Goal: Communication & Community: Share content

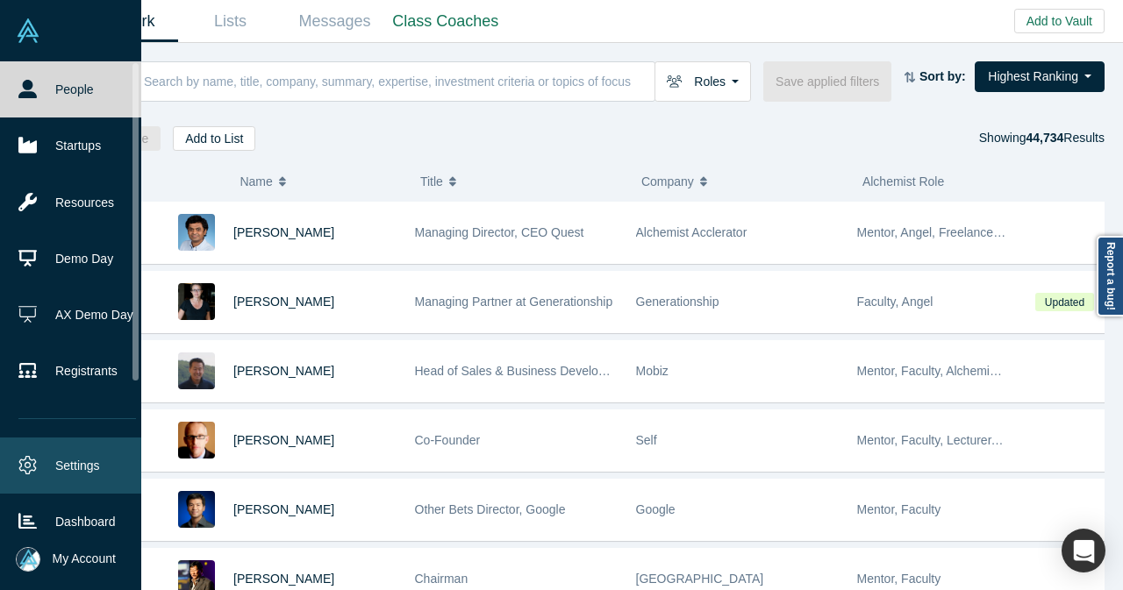
click at [48, 457] on link "Settings" at bounding box center [77, 466] width 154 height 56
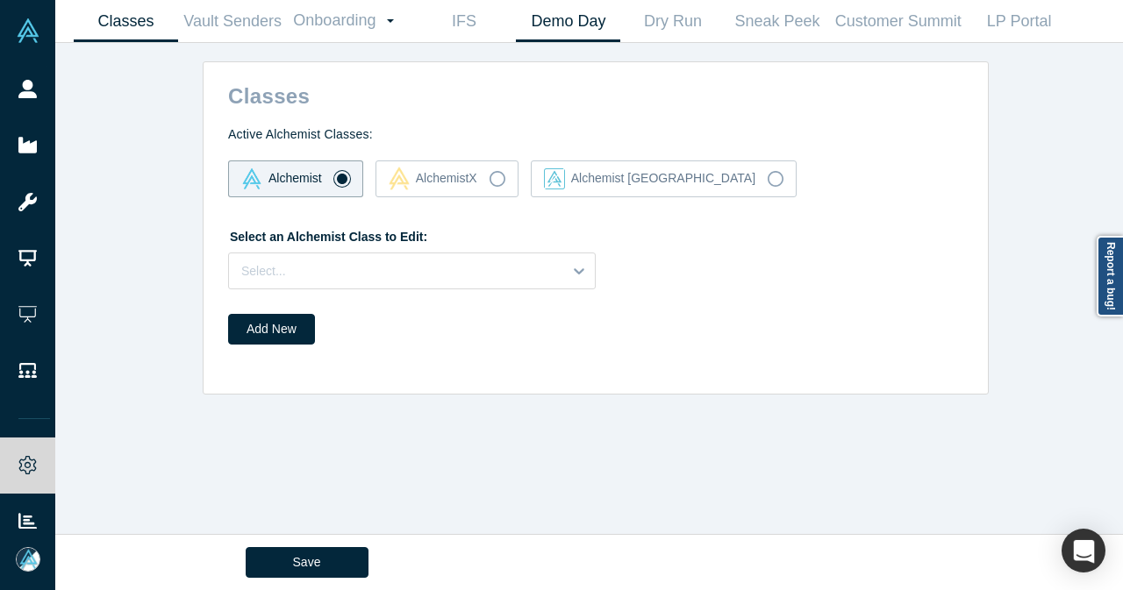
click at [579, 30] on link "Demo Day" at bounding box center [568, 21] width 104 height 41
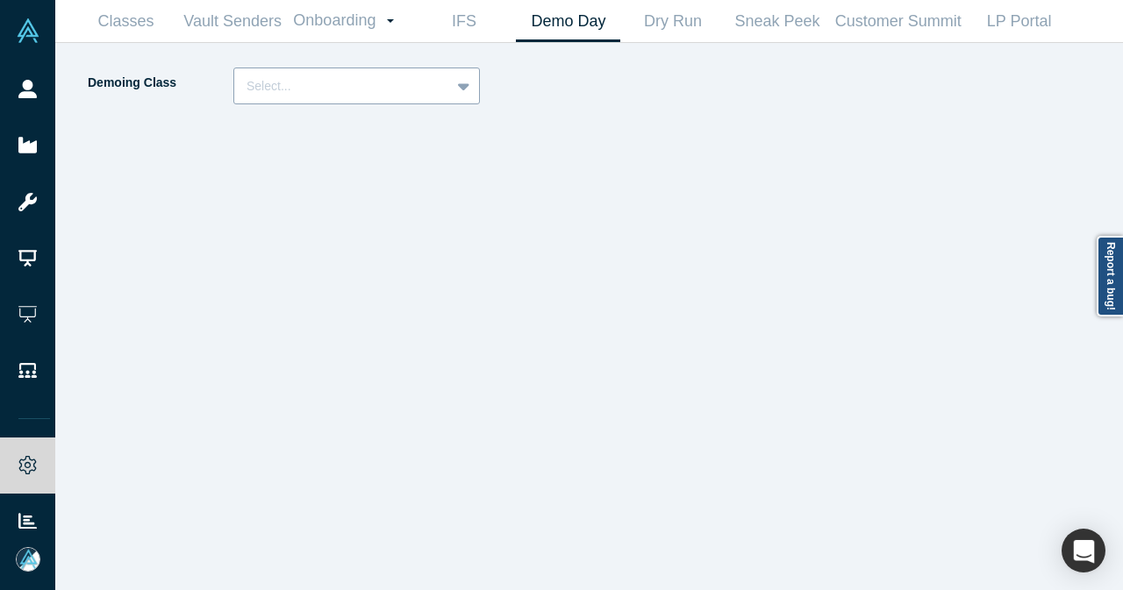
click at [475, 87] on div at bounding box center [465, 86] width 28 height 32
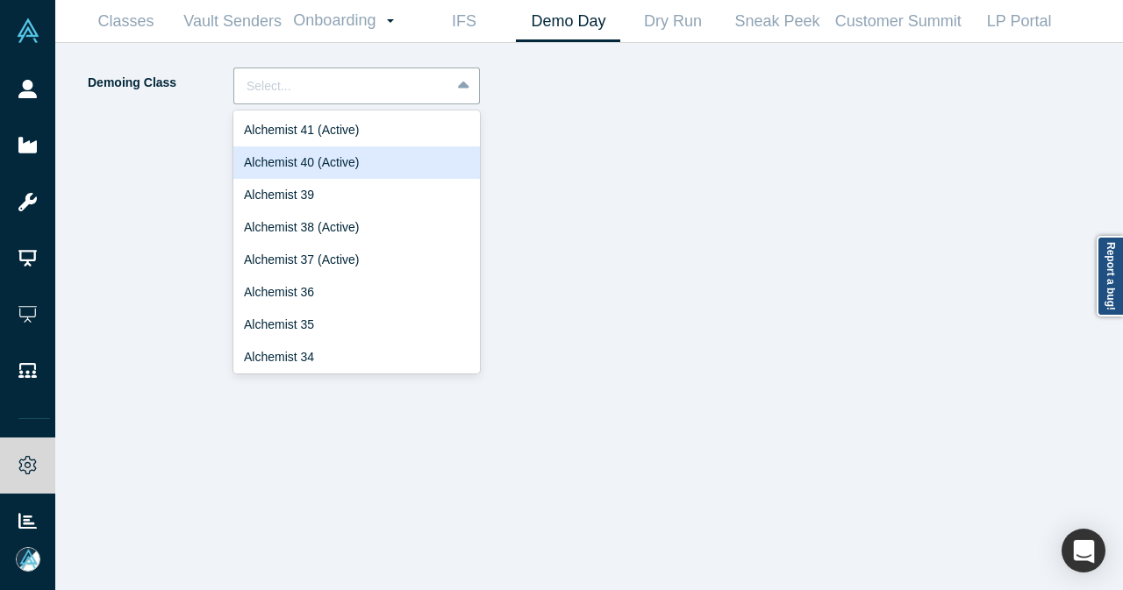
click at [410, 155] on div "Alchemist 40 (Active)" at bounding box center [356, 162] width 246 height 32
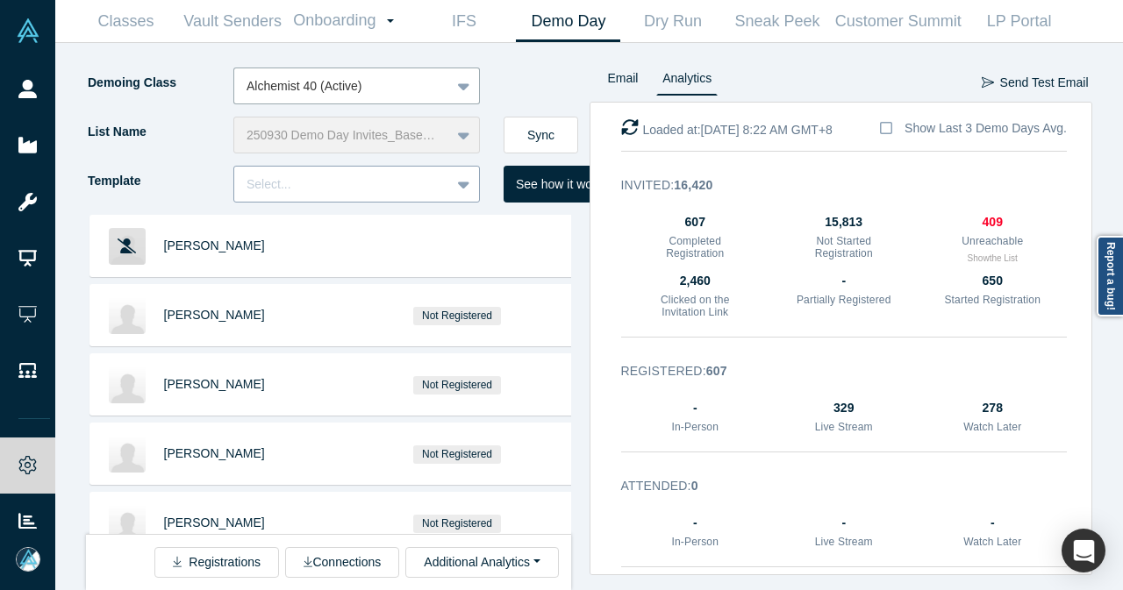
click at [456, 181] on div at bounding box center [465, 184] width 28 height 32
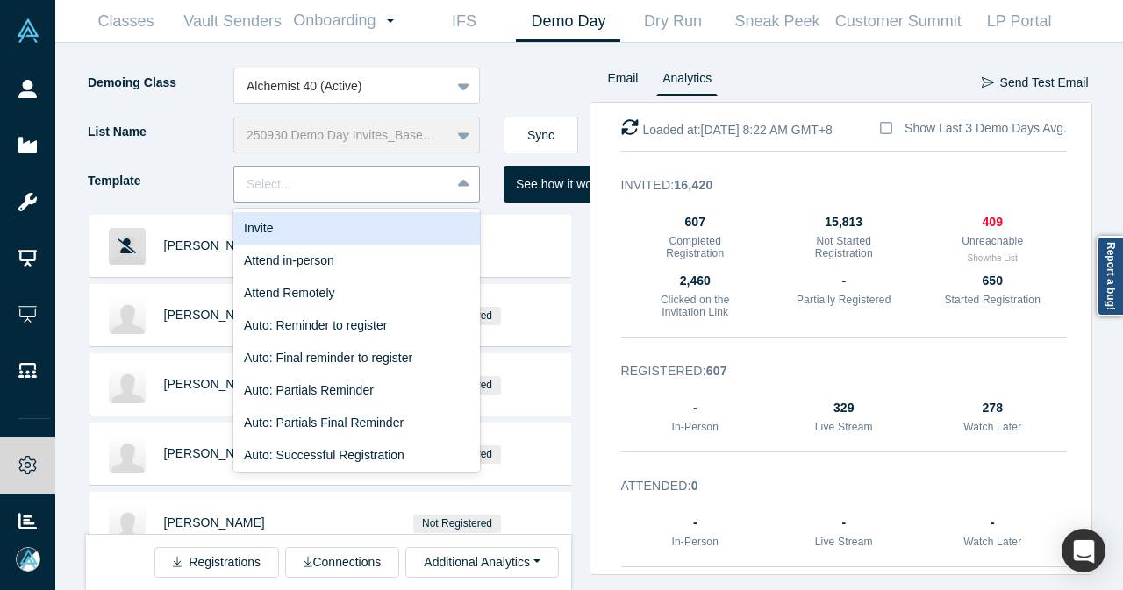
click at [403, 232] on div "Invite" at bounding box center [356, 228] width 246 height 32
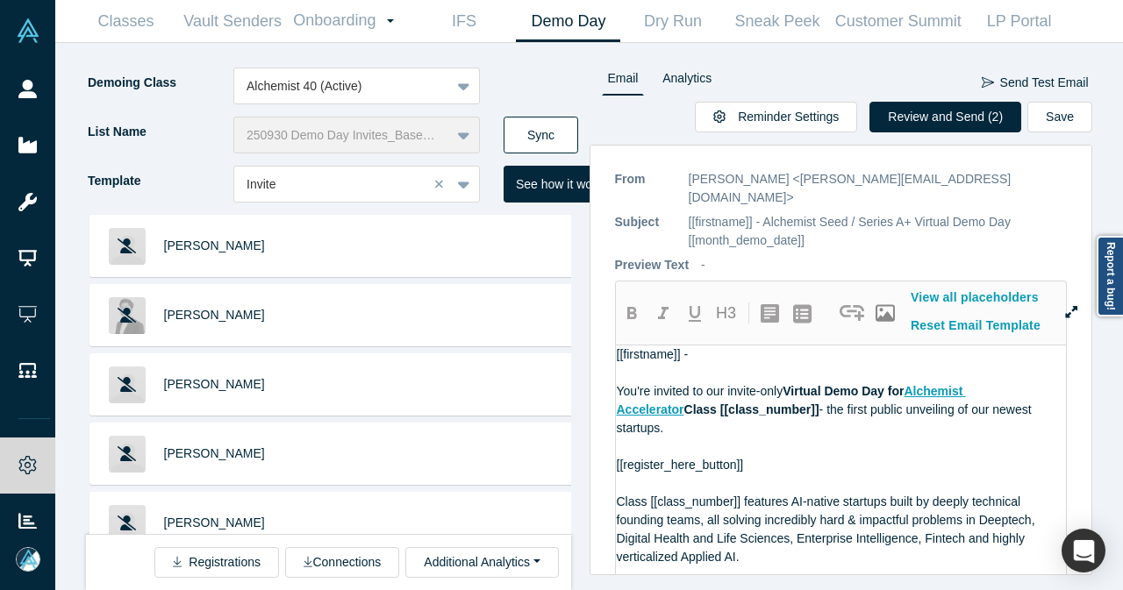
click at [543, 129] on button "Sync" at bounding box center [540, 135] width 75 height 37
click at [920, 111] on button "Review and Send (2)" at bounding box center [945, 117] width 152 height 31
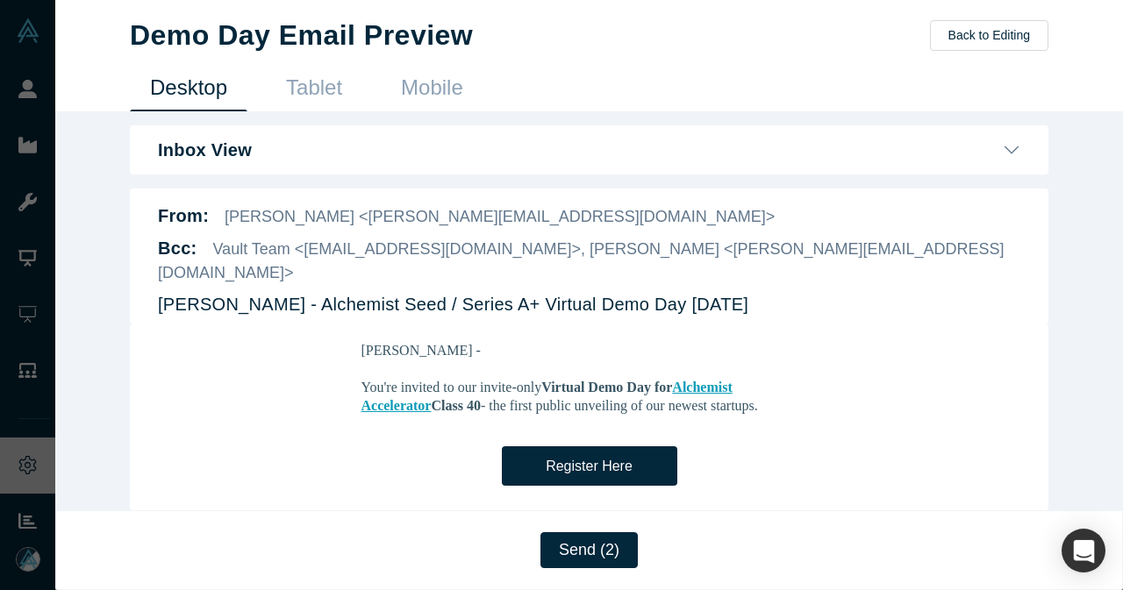
scroll to position [175, 0]
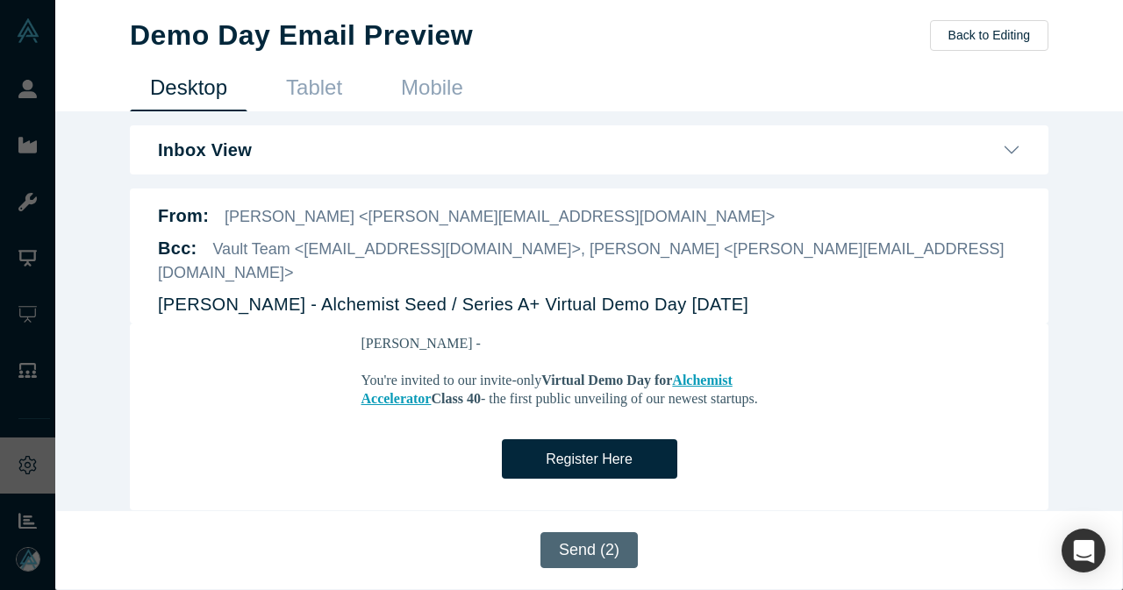
click at [584, 542] on button "Send (2)" at bounding box center [588, 550] width 97 height 36
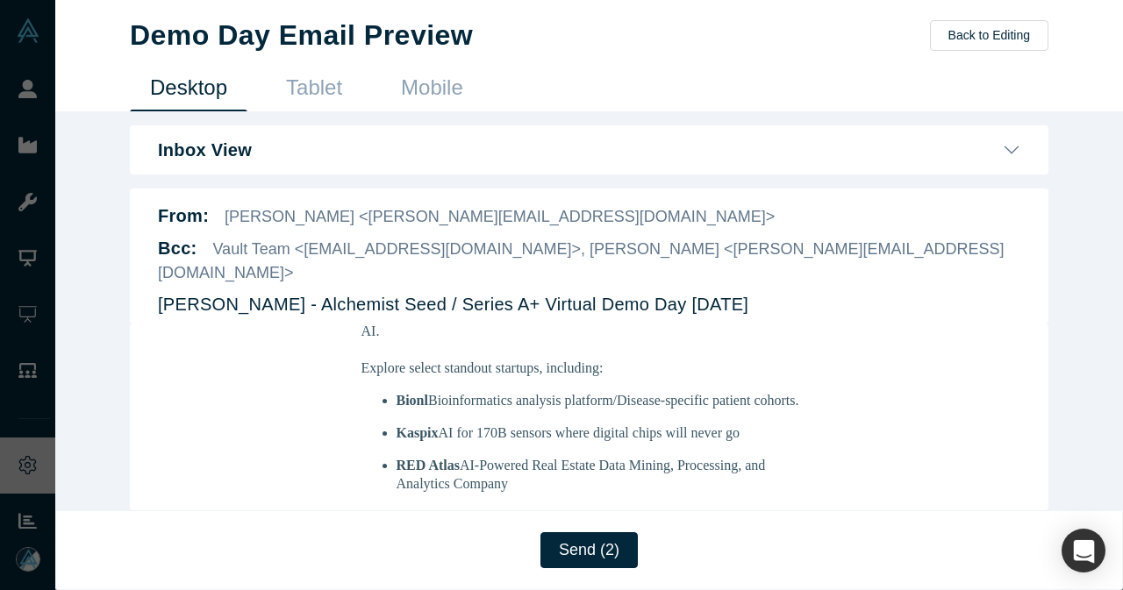
scroll to position [439, 0]
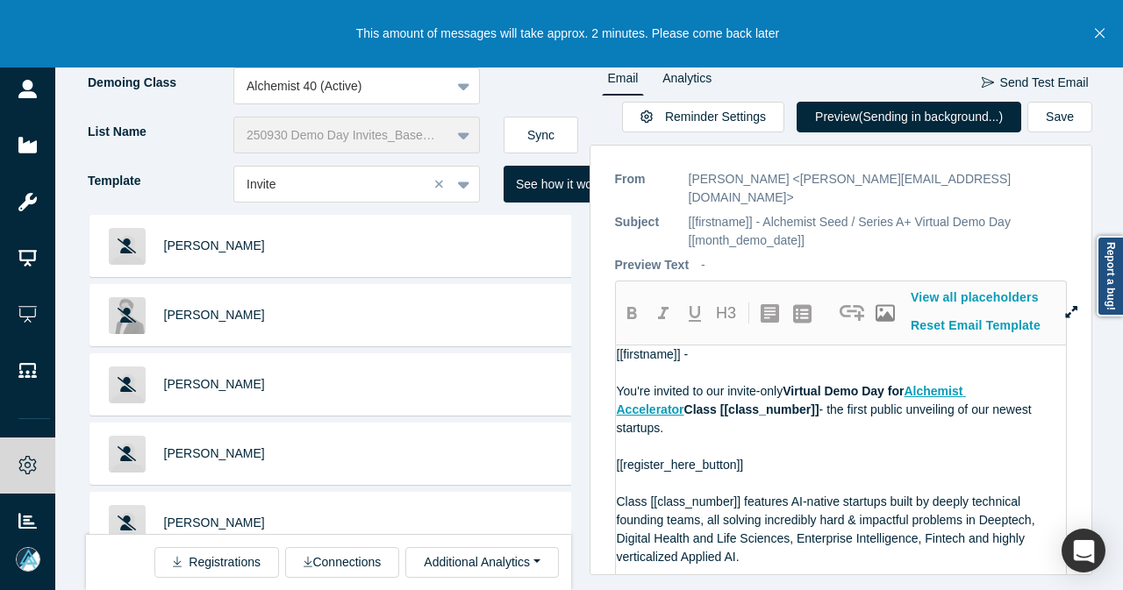
click at [1096, 31] on icon "Close" at bounding box center [1100, 34] width 10 height 10
click at [1100, 36] on icon "Close" at bounding box center [1100, 33] width 10 height 16
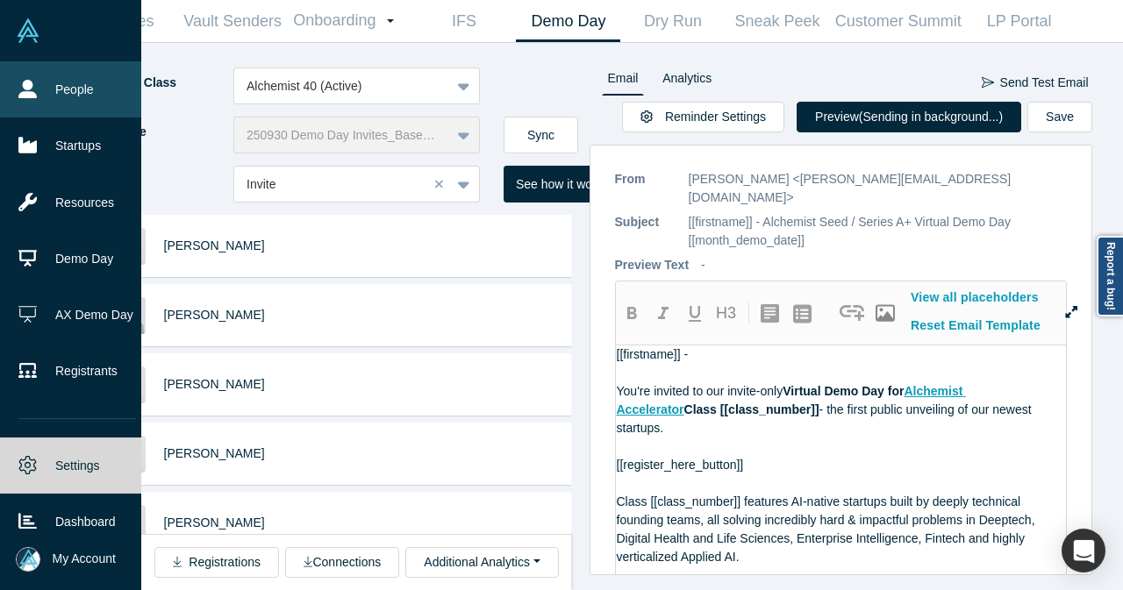
click at [39, 85] on link "People" at bounding box center [77, 89] width 154 height 56
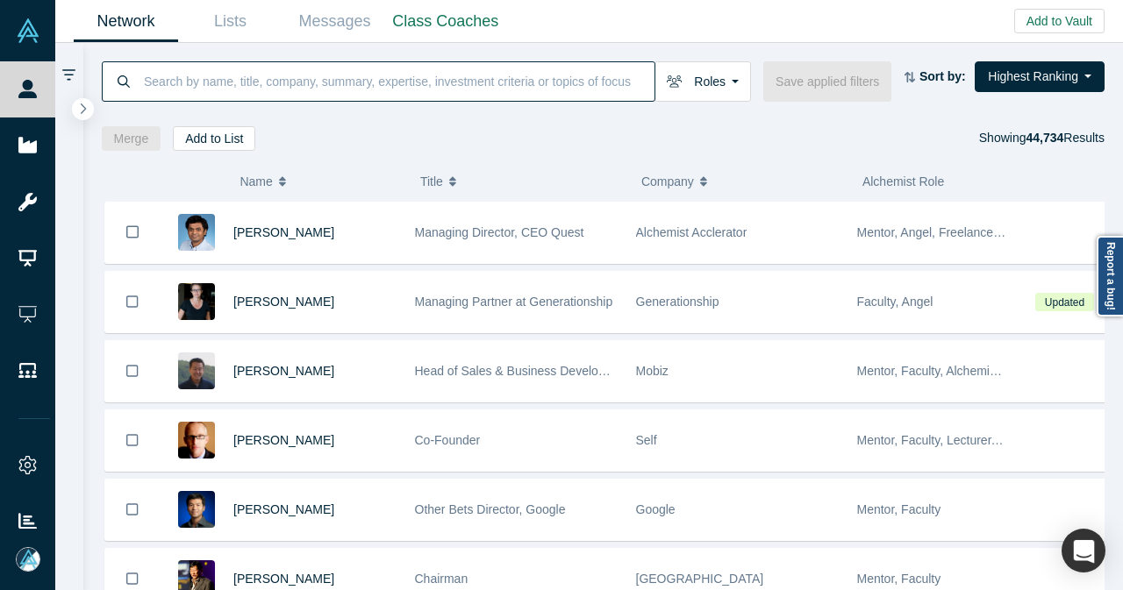
click at [443, 76] on input at bounding box center [398, 81] width 512 height 41
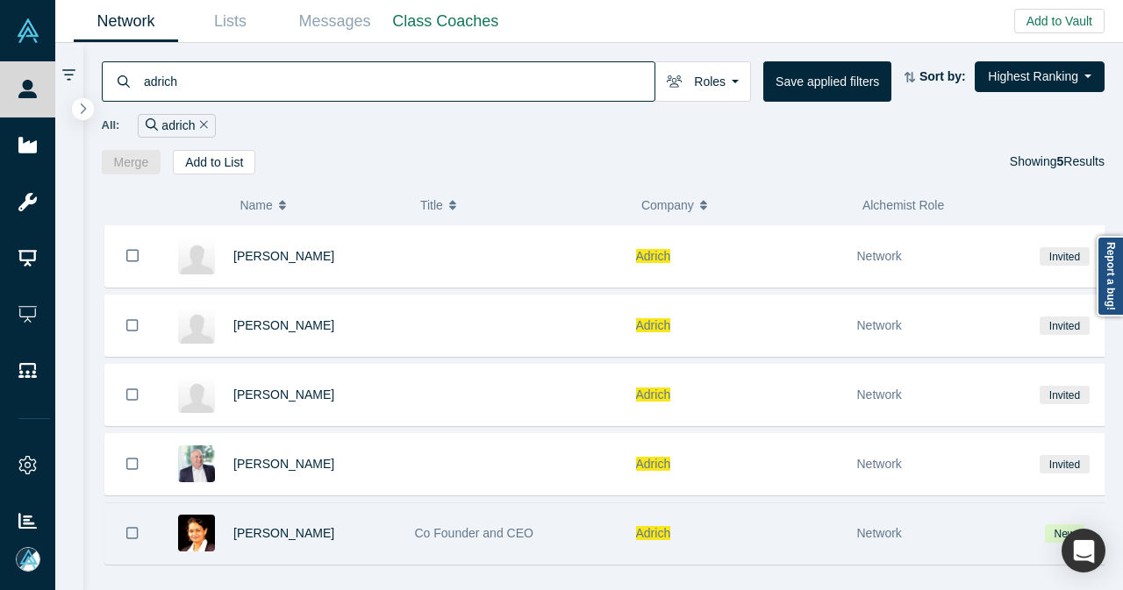
type input "adrich"
click at [365, 549] on div "[PERSON_NAME]" at bounding box center [314, 533] width 163 height 61
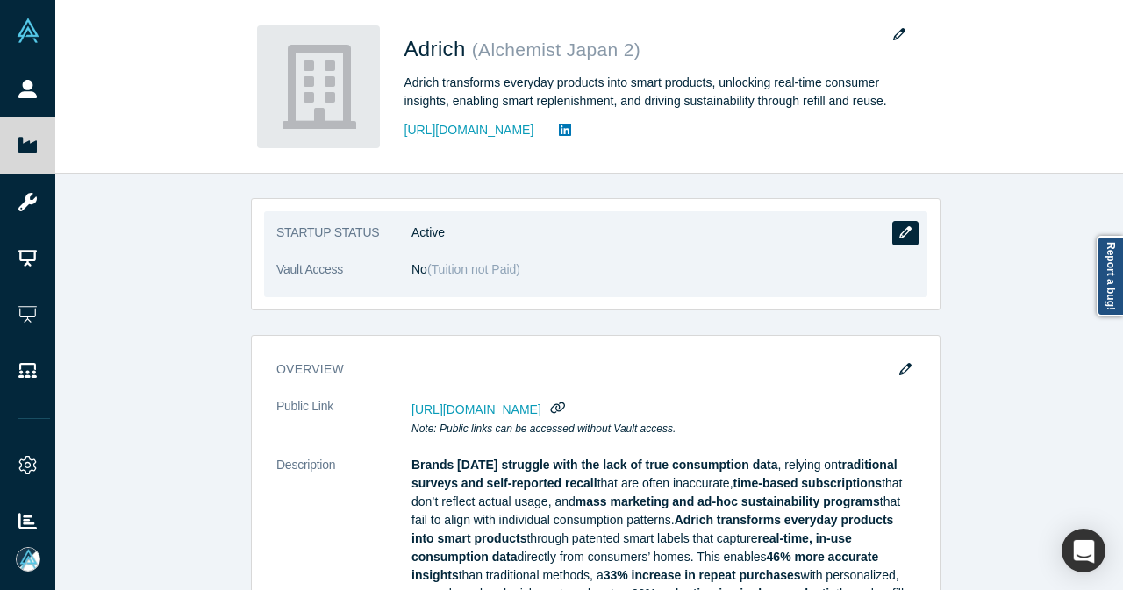
click at [907, 237] on button "button" at bounding box center [905, 233] width 26 height 25
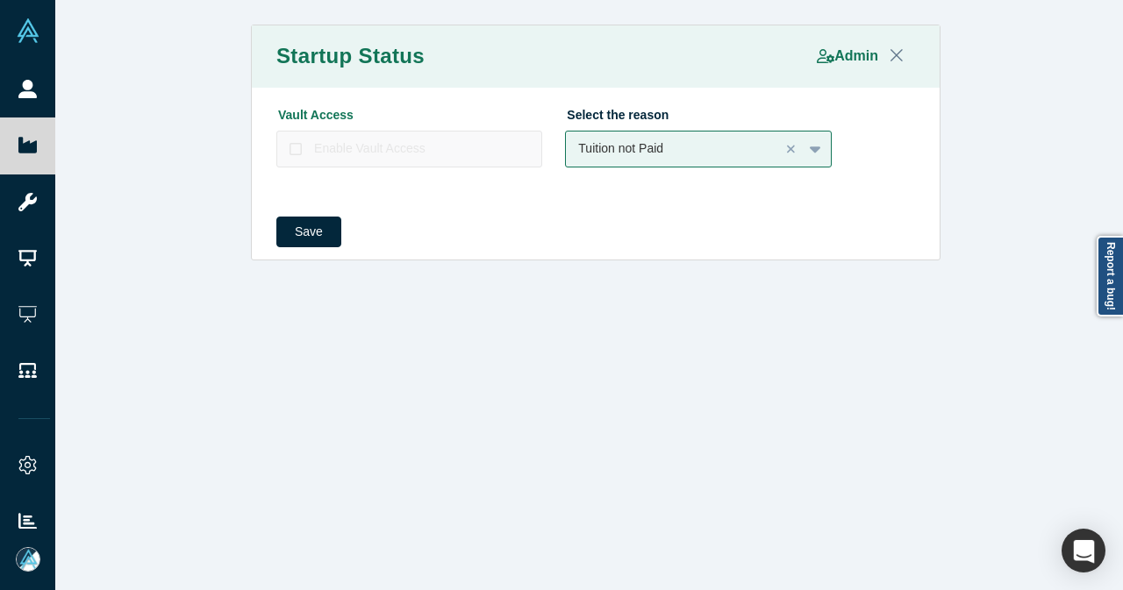
click at [289, 148] on icon at bounding box center [295, 149] width 12 height 14
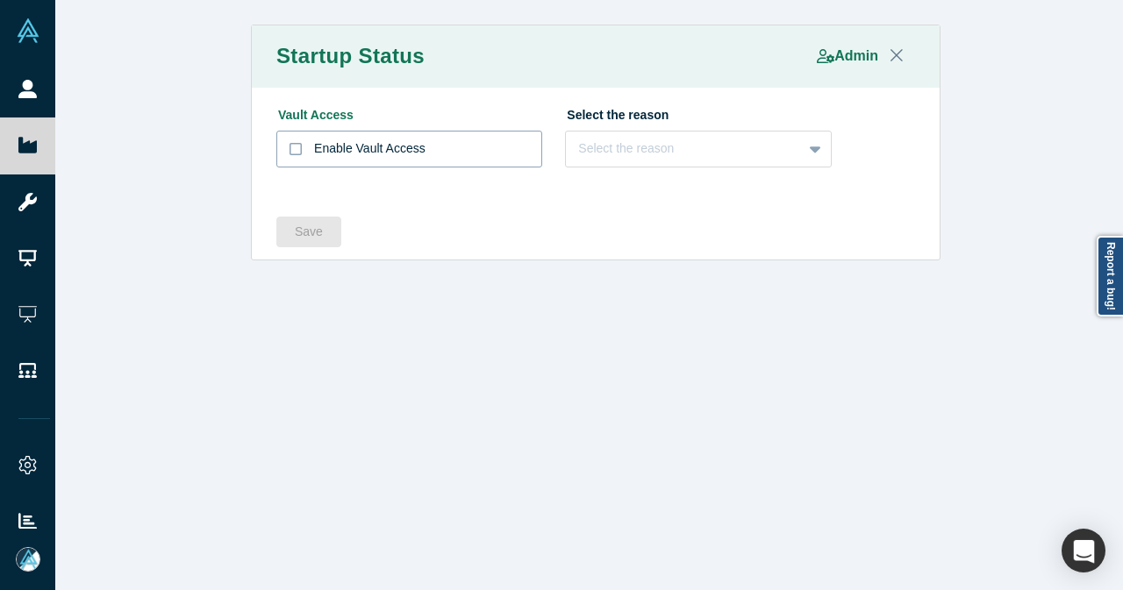
click at [296, 146] on label "Enable Vault Access" at bounding box center [409, 149] width 266 height 37
click at [0, 0] on input "Enable Vault Access" at bounding box center [0, 0] width 0 height 0
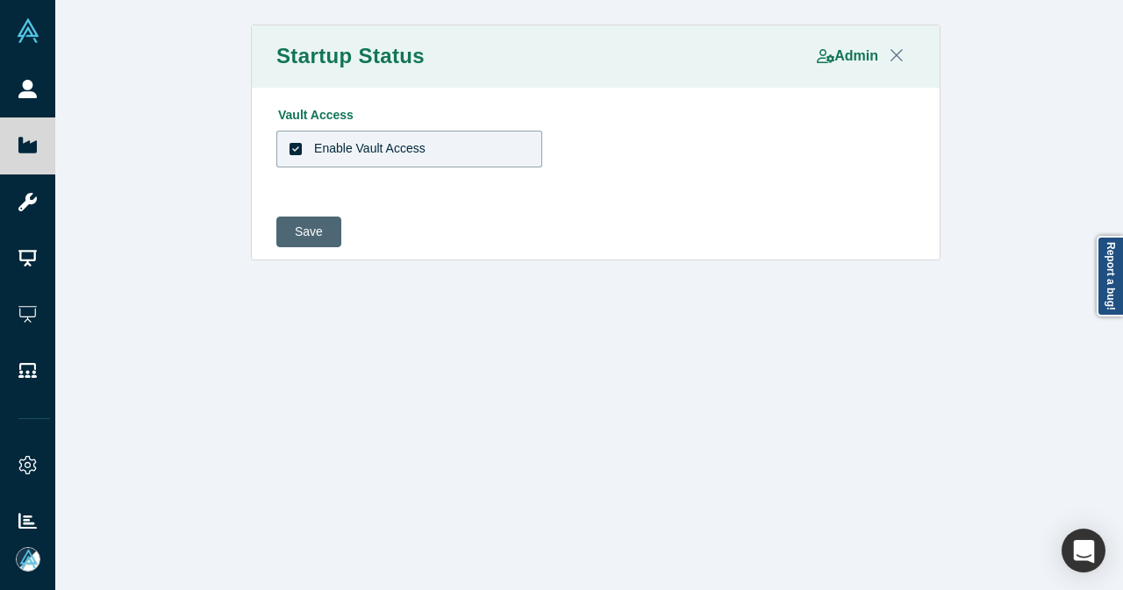
click at [309, 237] on button "Save" at bounding box center [308, 232] width 65 height 31
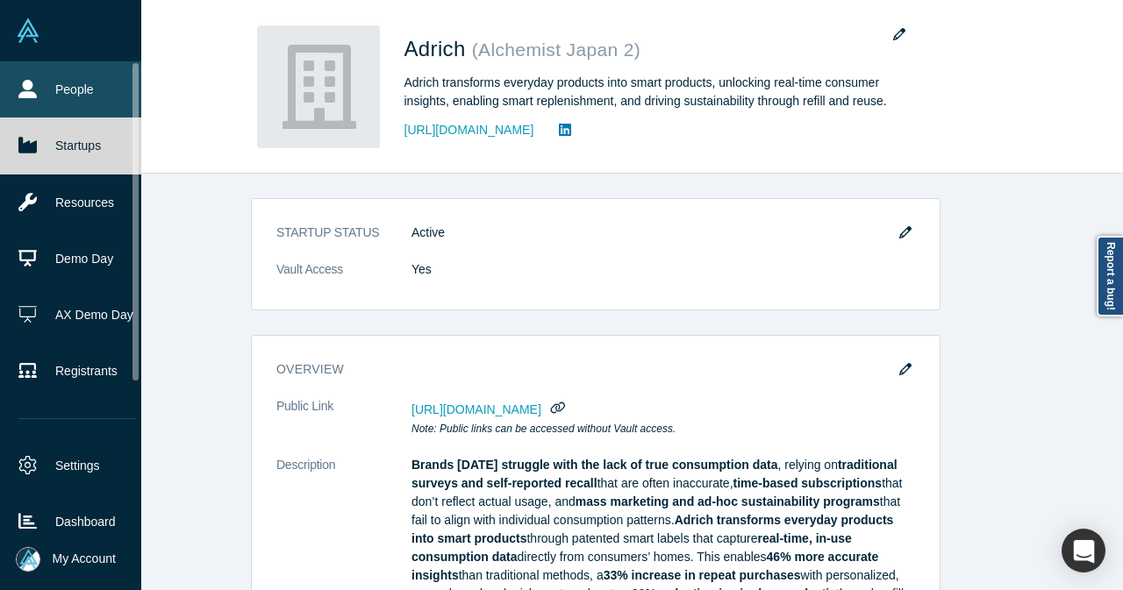
click at [40, 96] on link "People" at bounding box center [77, 89] width 154 height 56
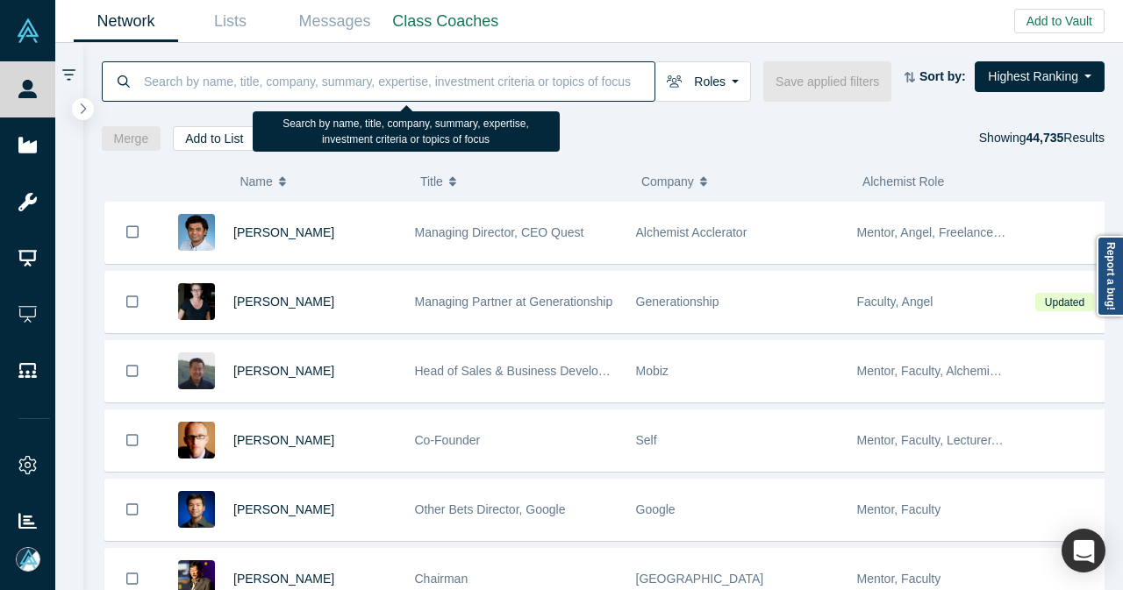
click at [354, 76] on input at bounding box center [398, 81] width 512 height 41
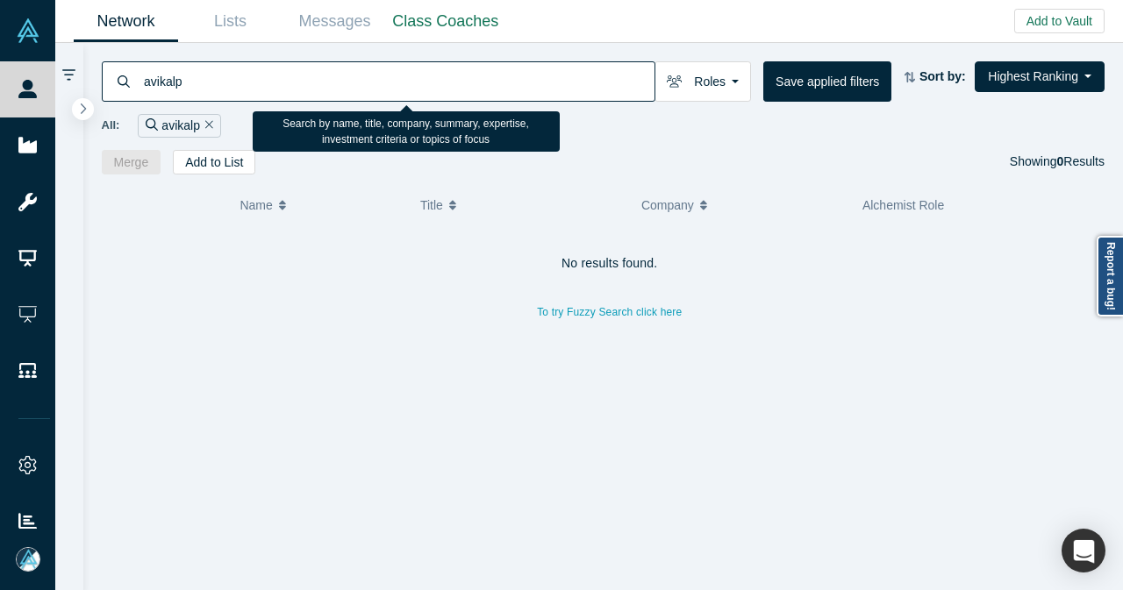
drag, startPoint x: 188, startPoint y: 83, endPoint x: 135, endPoint y: 94, distance: 53.7
click at [135, 94] on div "avikalp" at bounding box center [378, 81] width 553 height 40
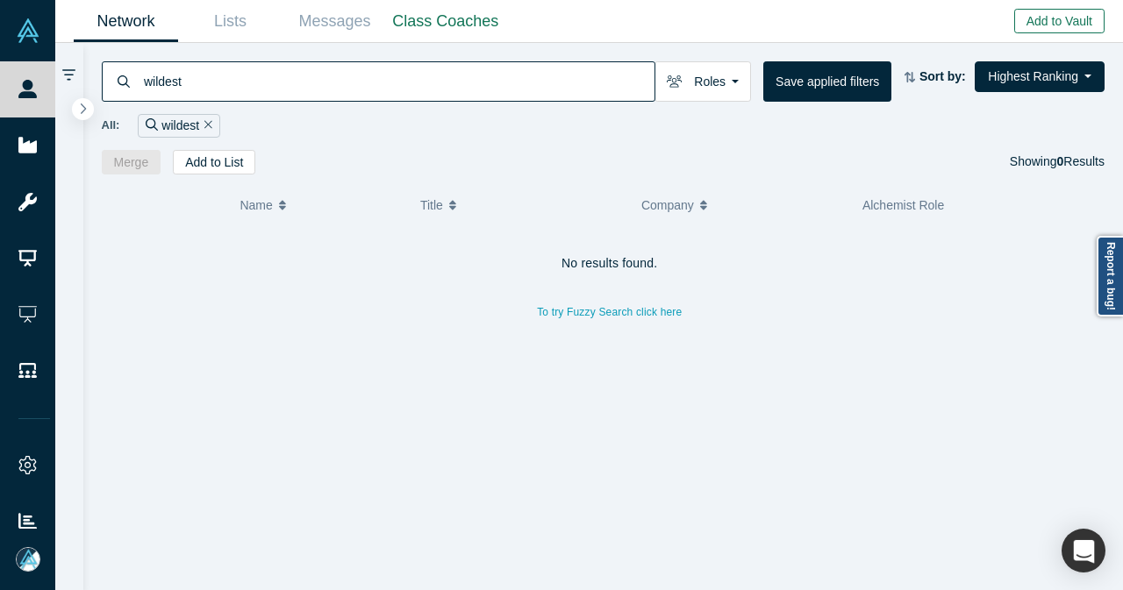
type input "wildest"
click at [1058, 19] on button "Add to Vault" at bounding box center [1059, 21] width 90 height 25
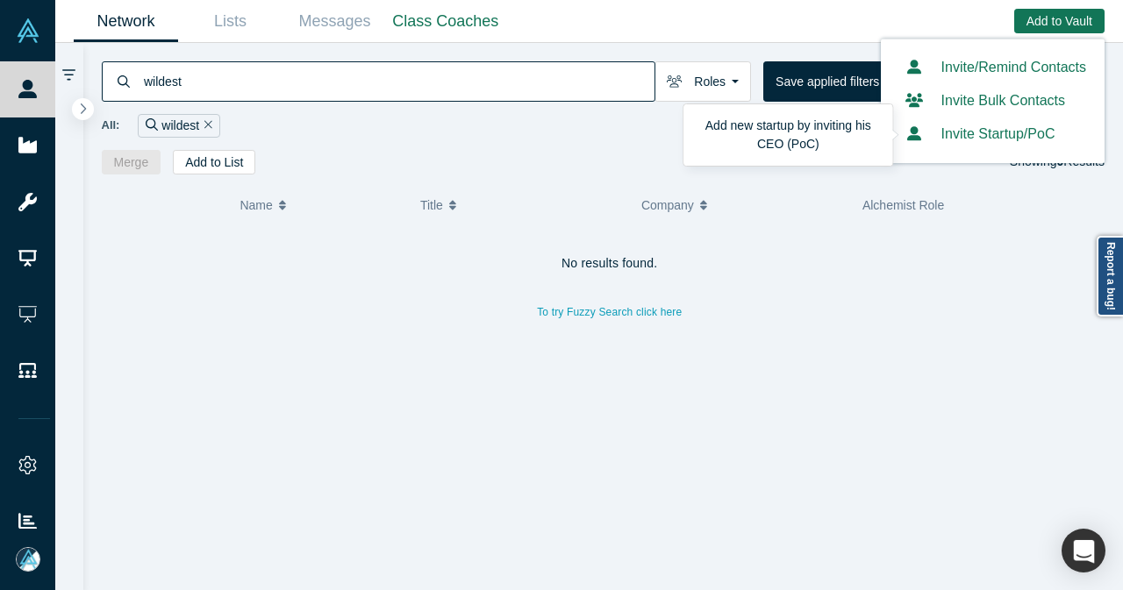
click at [947, 138] on button "Invite Startup/PoC" at bounding box center [977, 134] width 156 height 21
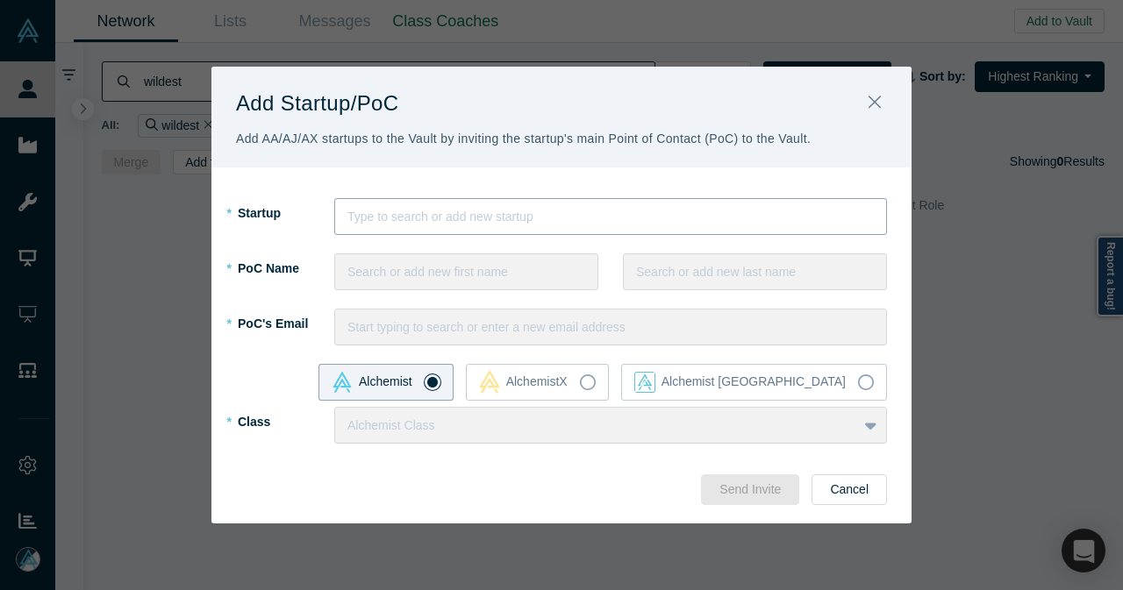
click at [382, 224] on div at bounding box center [610, 217] width 526 height 22
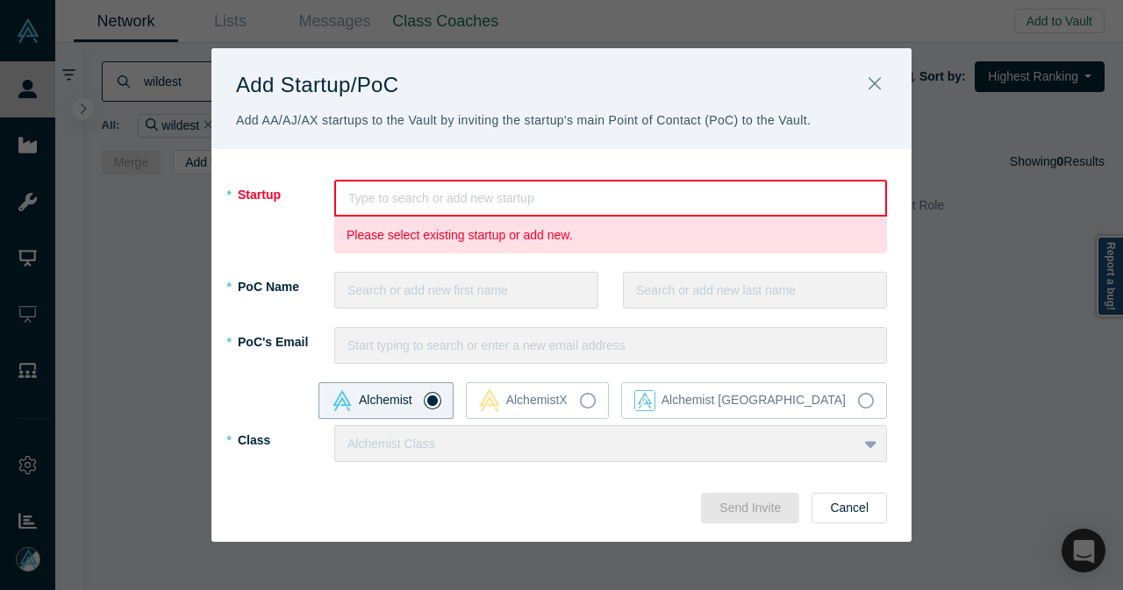
paste input "Wildest AI"
type input "Wildest AI"
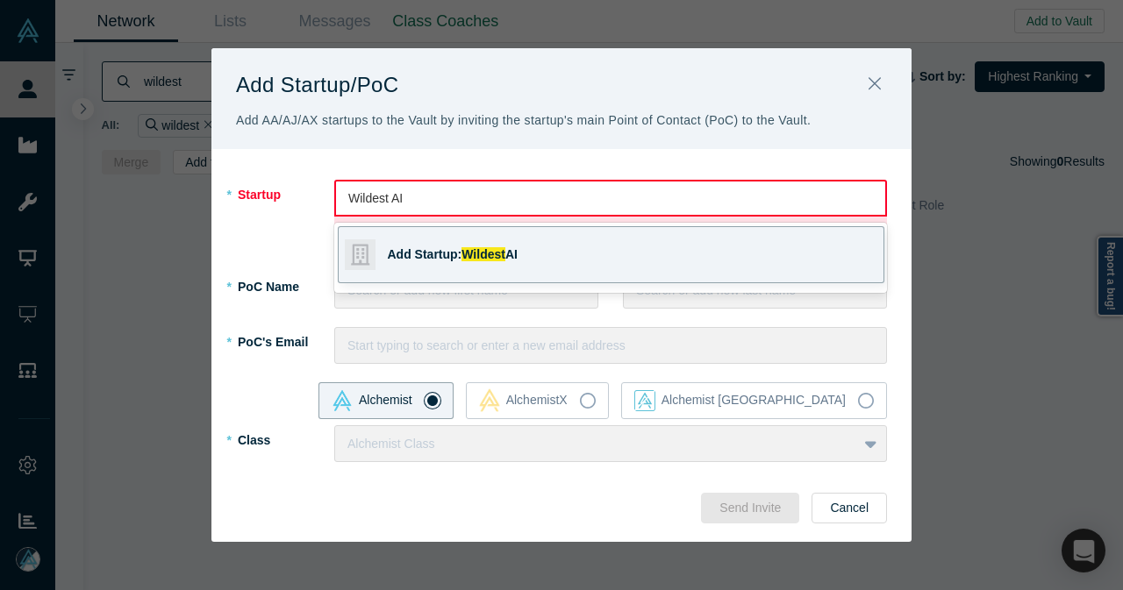
click at [474, 255] on span "Wildest" at bounding box center [483, 254] width 44 height 14
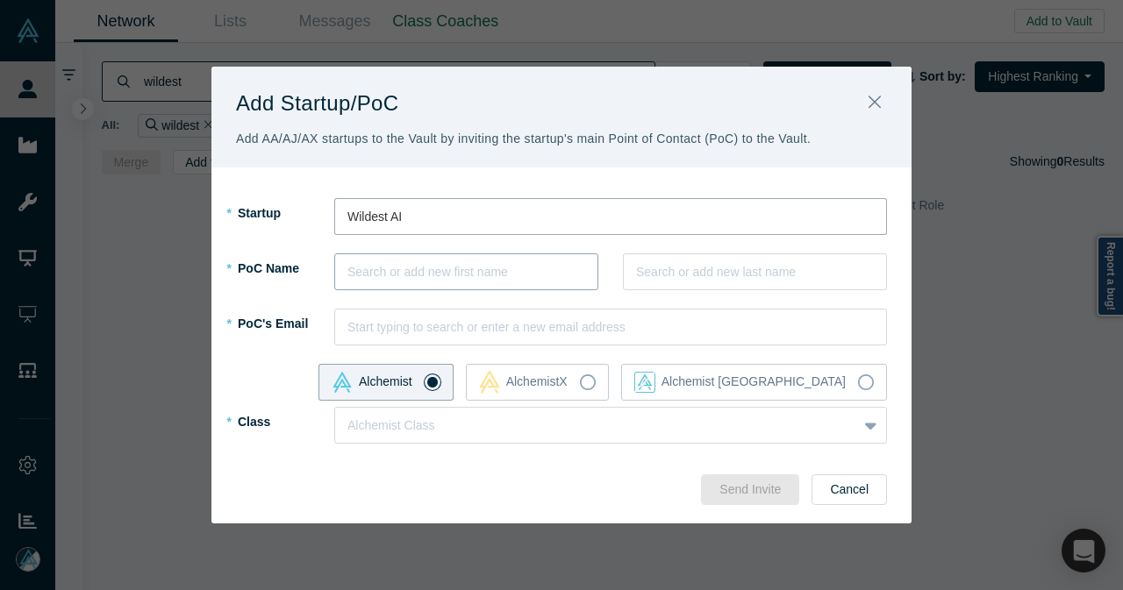
click at [463, 275] on div at bounding box center [466, 272] width 238 height 22
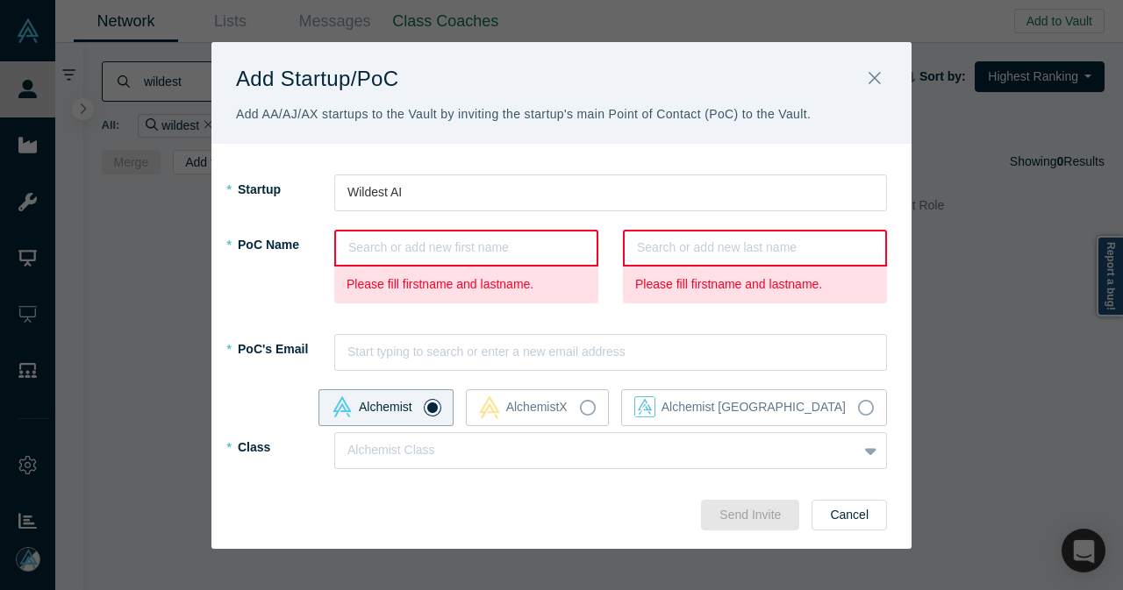
paste input "[PERSON_NAME]"
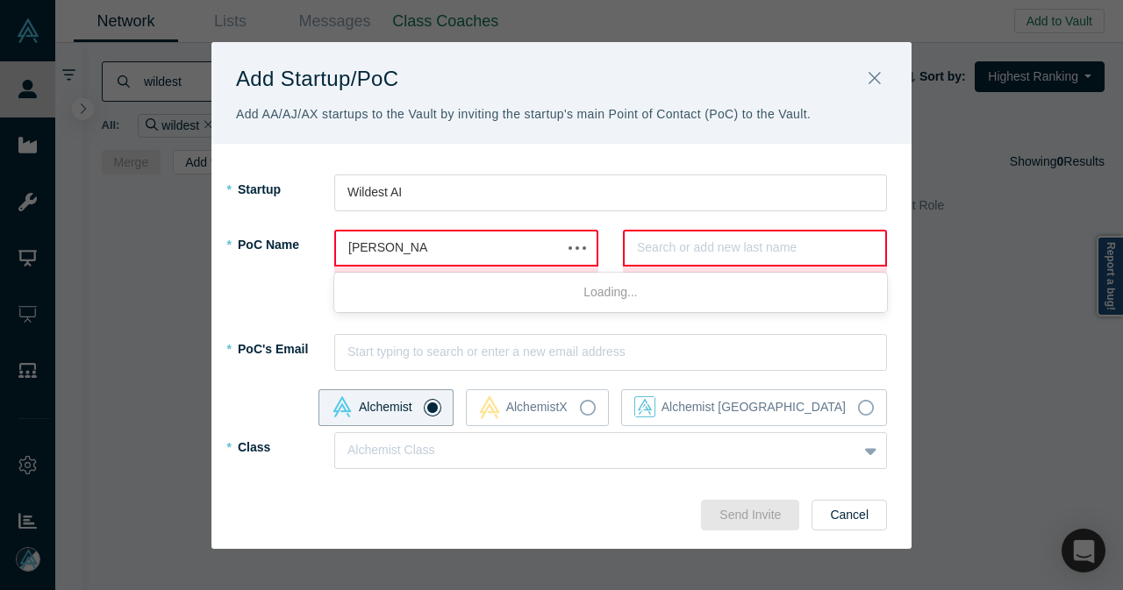
click at [394, 247] on input "[PERSON_NAME]" at bounding box center [388, 248] width 80 height 18
type input "Avikalp"
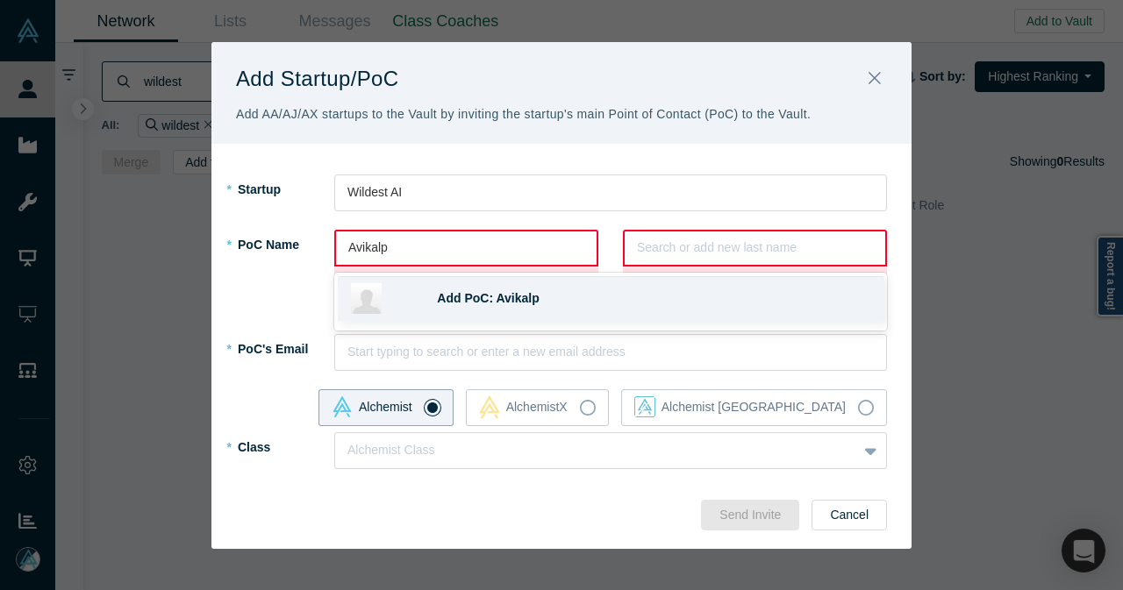
click at [477, 306] on div "Add PoC: Avikalp" at bounding box center [653, 298] width 433 height 18
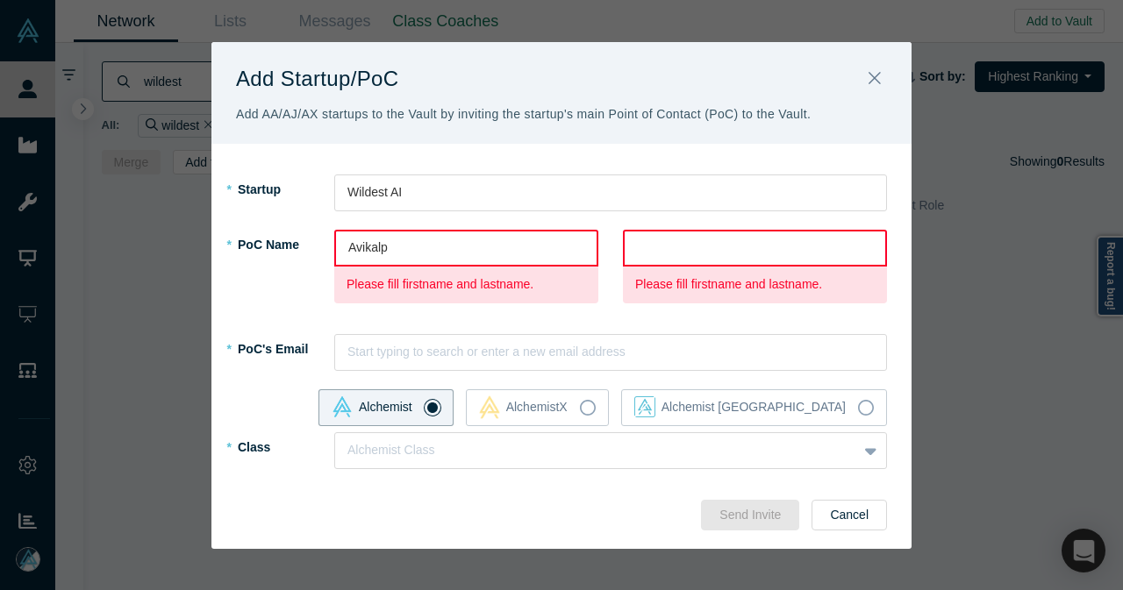
click at [707, 250] on div at bounding box center [755, 248] width 236 height 22
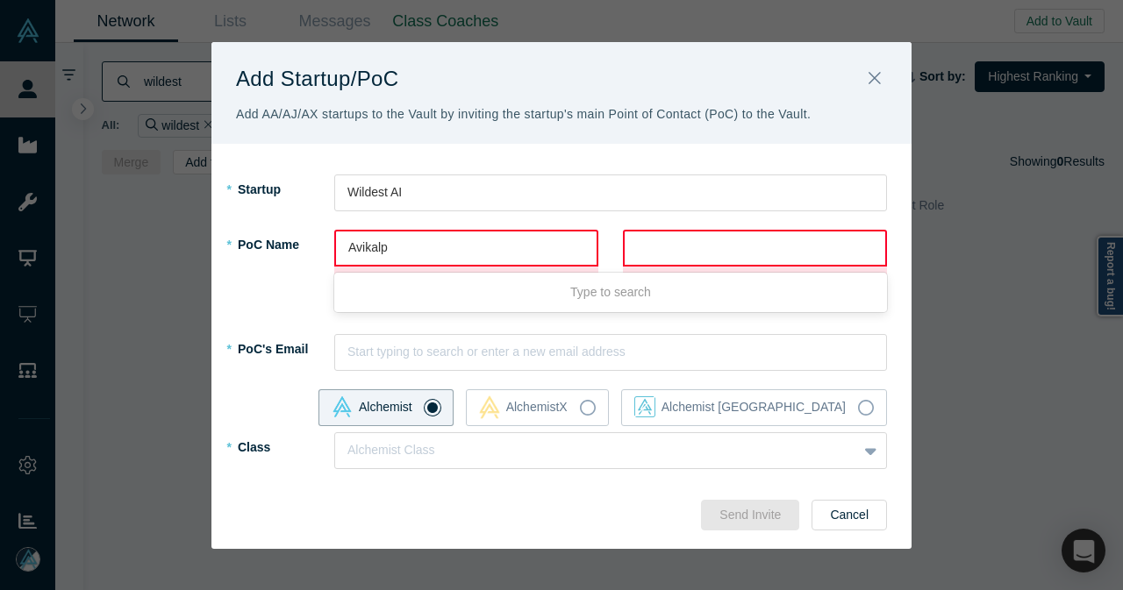
paste input "[PERSON_NAME]"
type input "[PERSON_NAME]"
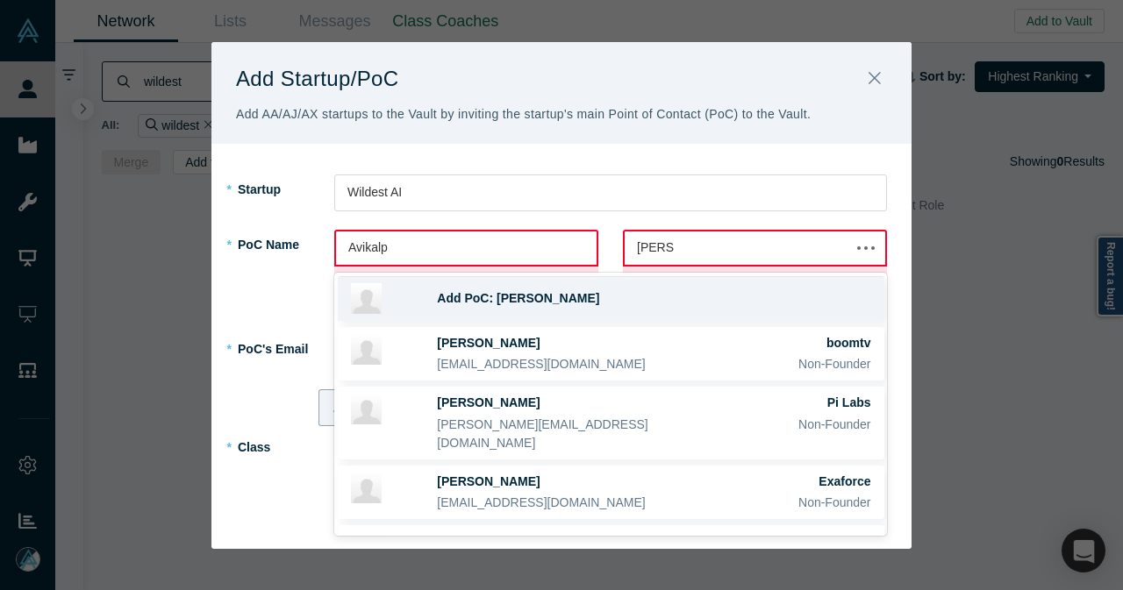
click at [489, 299] on span "Add PoC: [PERSON_NAME]" at bounding box center [518, 298] width 162 height 14
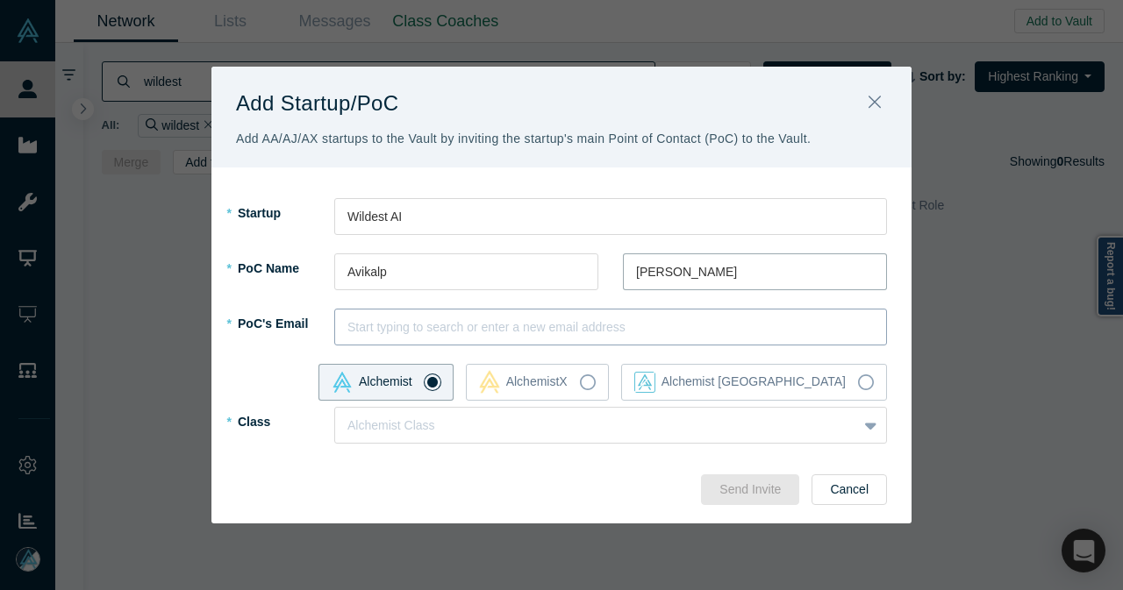
click at [414, 322] on div at bounding box center [610, 328] width 526 height 22
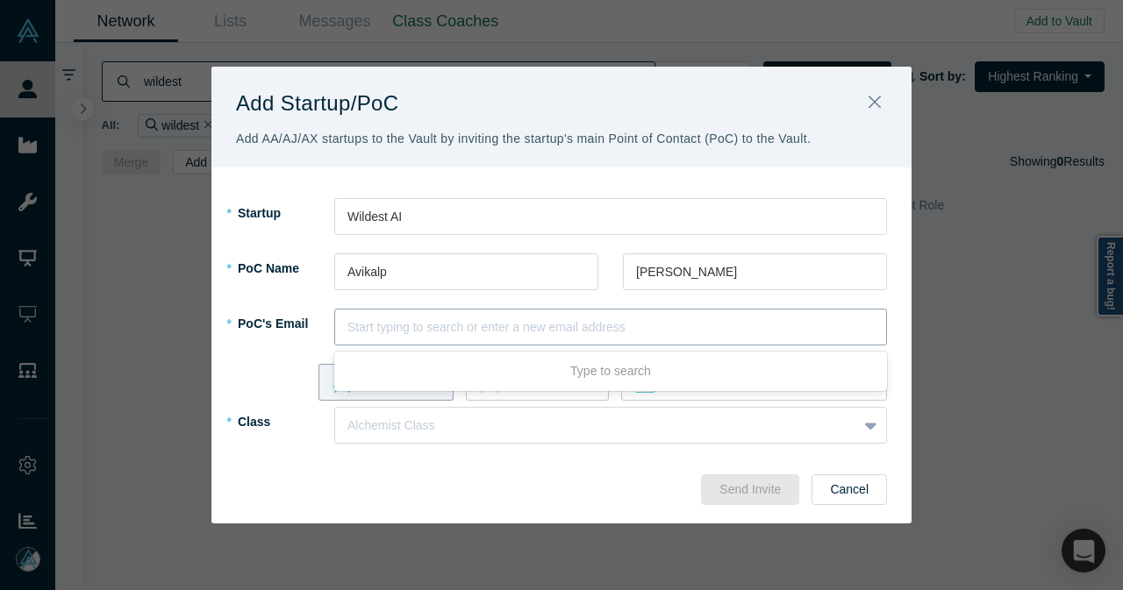
paste input "[EMAIL_ADDRESS][DOMAIN_NAME]"
type input "[EMAIL_ADDRESS][DOMAIN_NAME]"
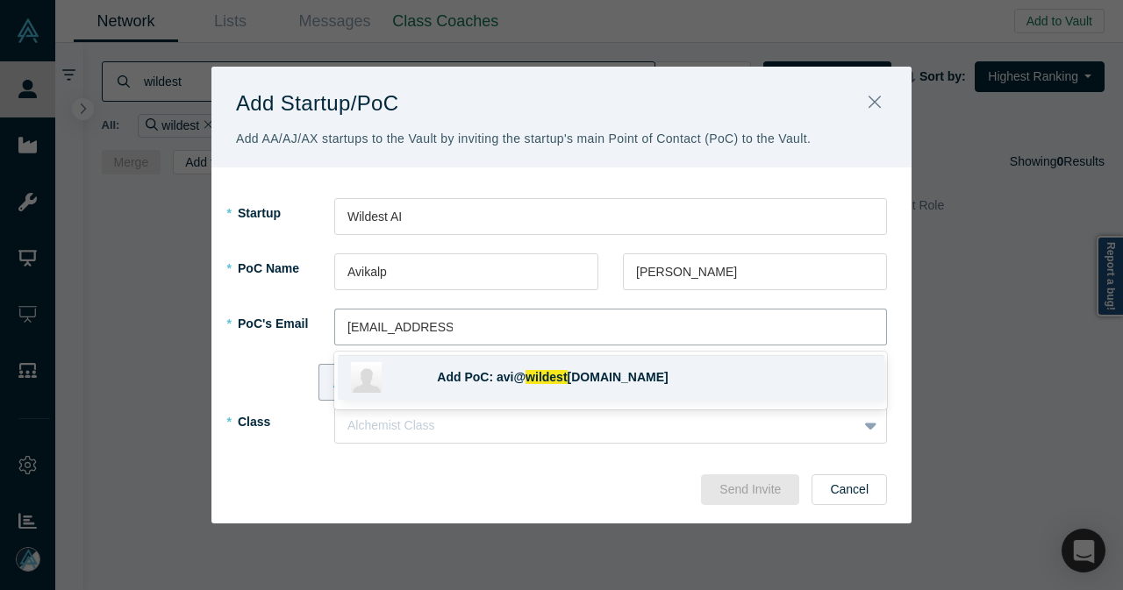
click at [519, 379] on span "Add PoC: avi@" at bounding box center [481, 377] width 89 height 14
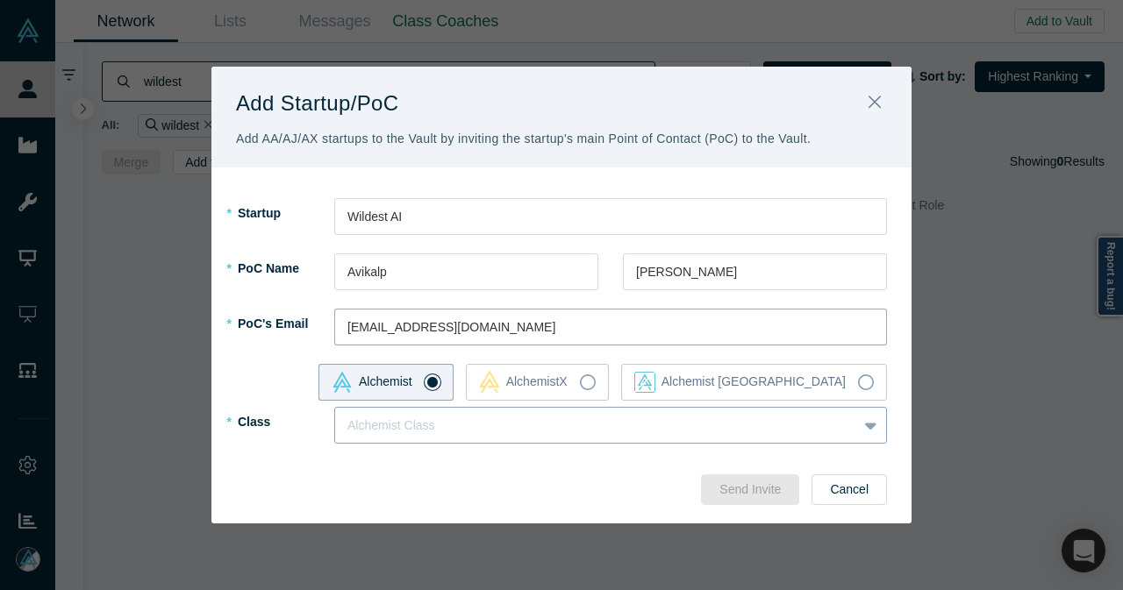
click at [578, 432] on div at bounding box center [595, 426] width 497 height 22
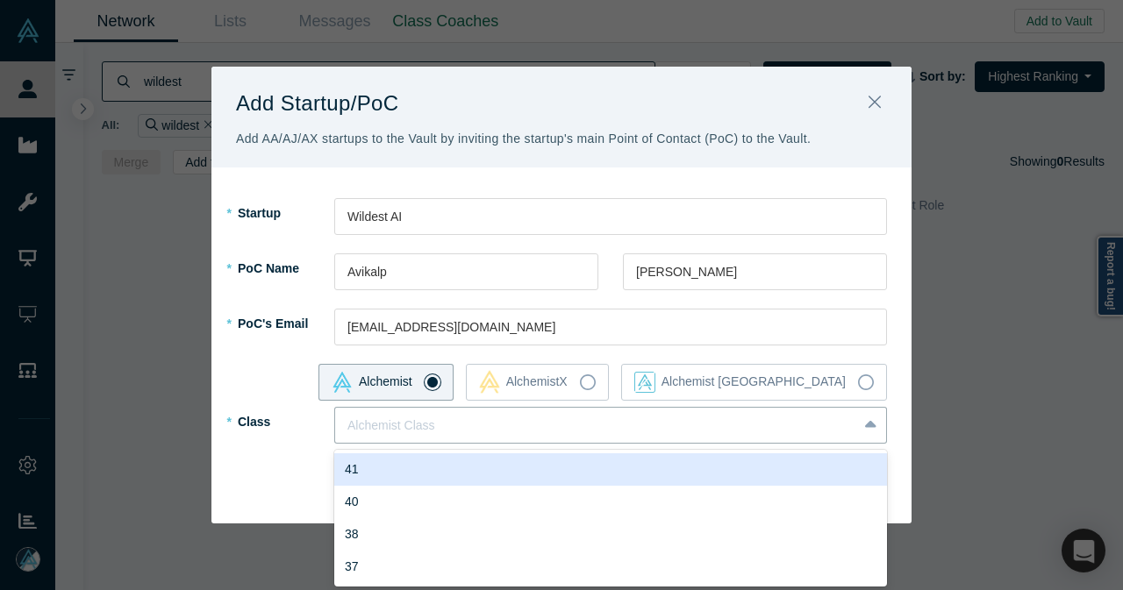
click at [378, 467] on div "41" at bounding box center [610, 469] width 553 height 32
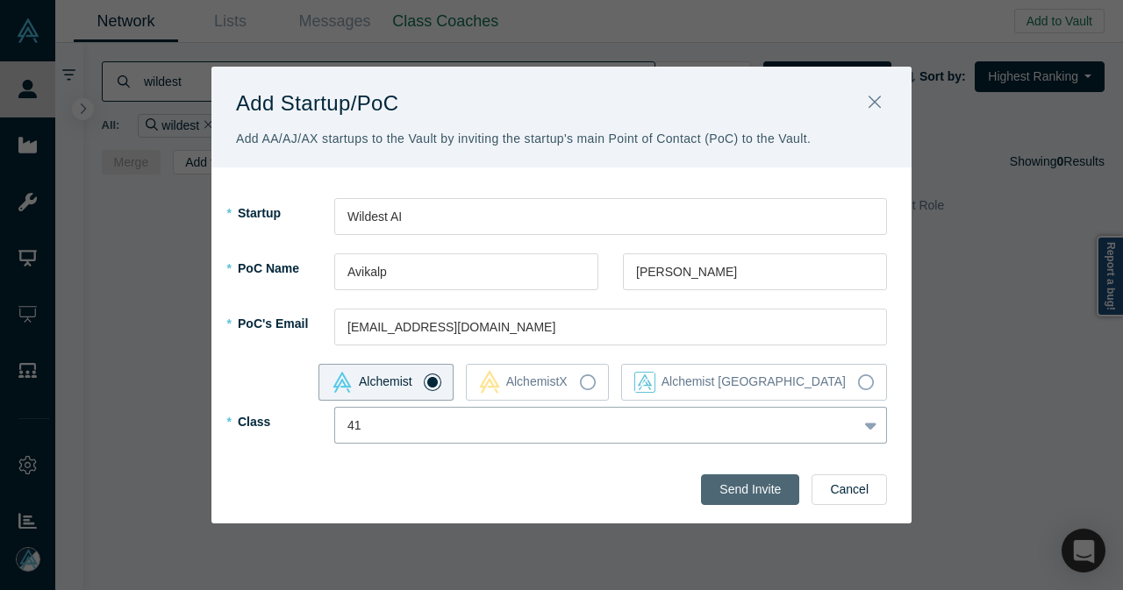
click at [752, 496] on button "Send Invite" at bounding box center [750, 489] width 98 height 31
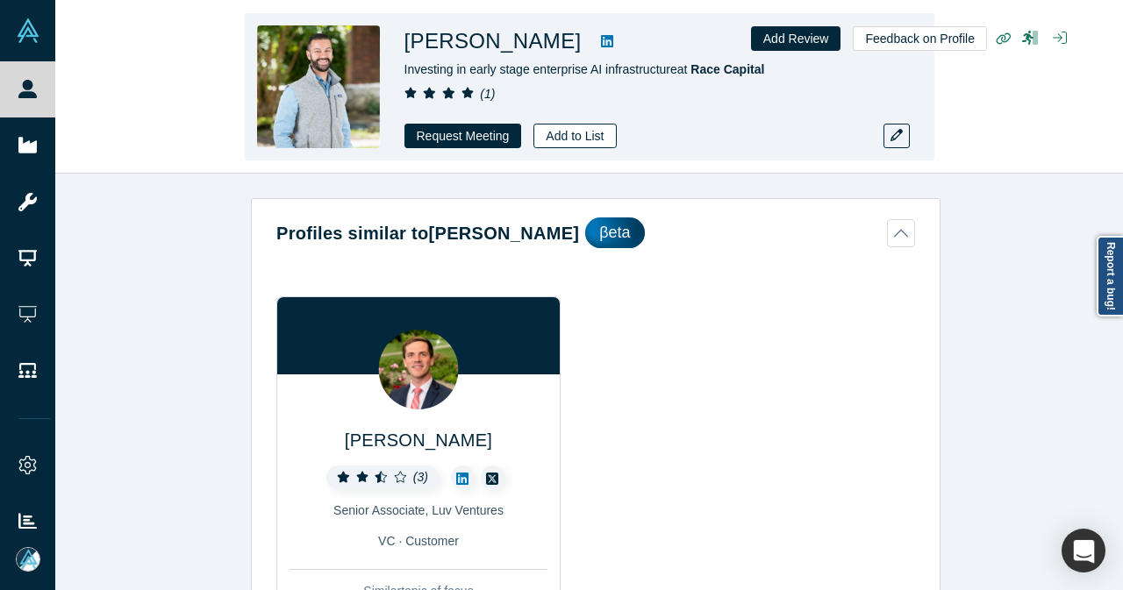
click at [561, 139] on button "Add to List" at bounding box center [574, 136] width 82 height 25
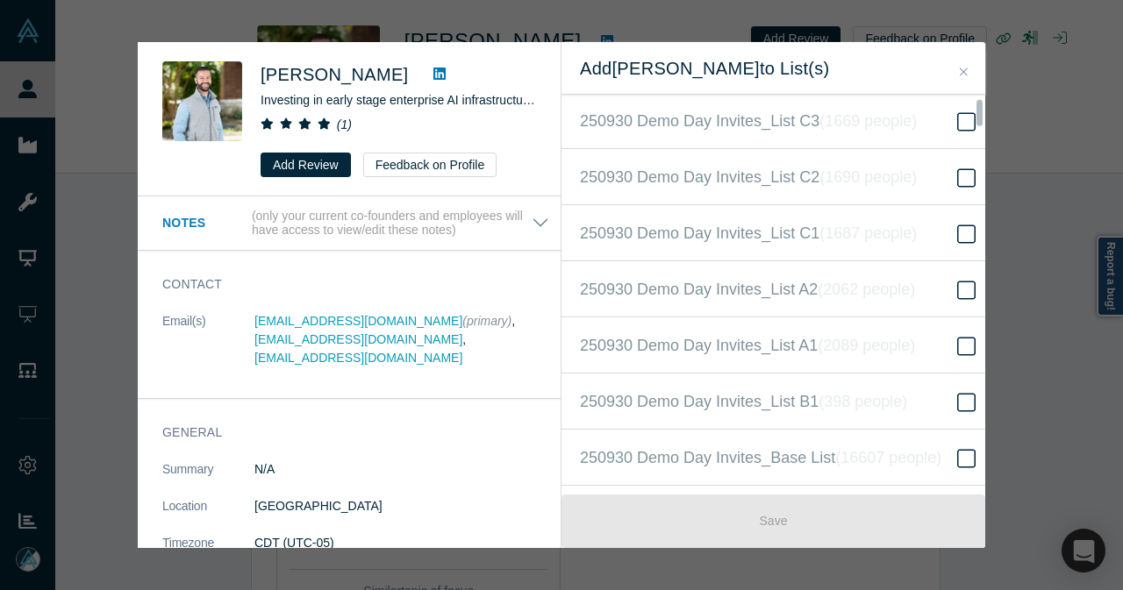
scroll to position [526, 0]
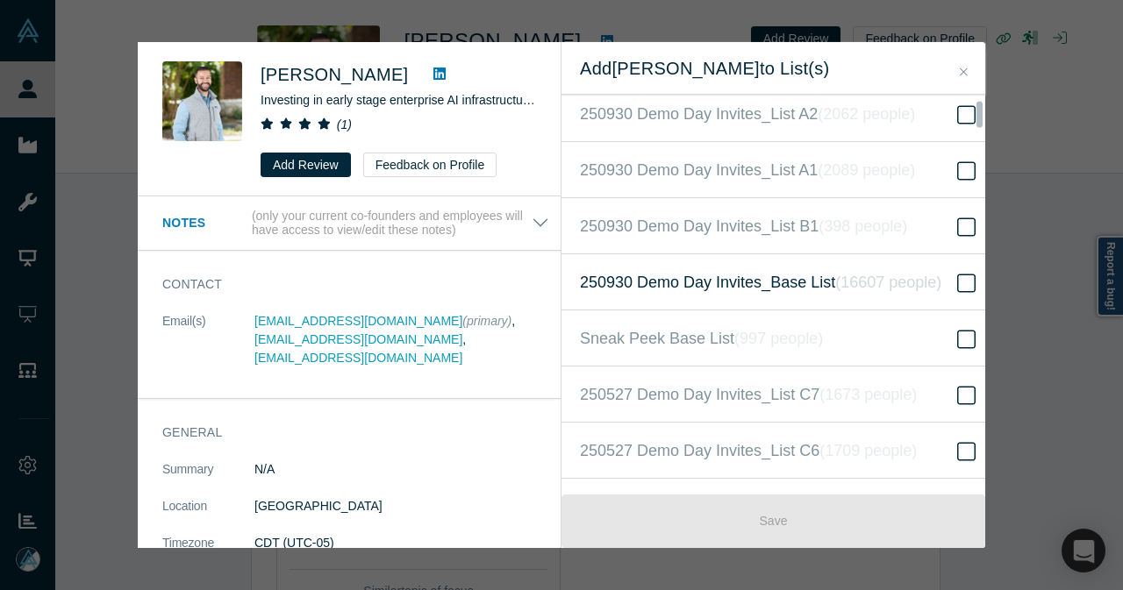
click at [817, 280] on span "250930 Demo Day Invites_Base List ( 16607 people )" at bounding box center [760, 282] width 361 height 25
click at [0, 0] on input "250930 Demo Day Invites_Base List ( 16607 people )" at bounding box center [0, 0] width 0 height 0
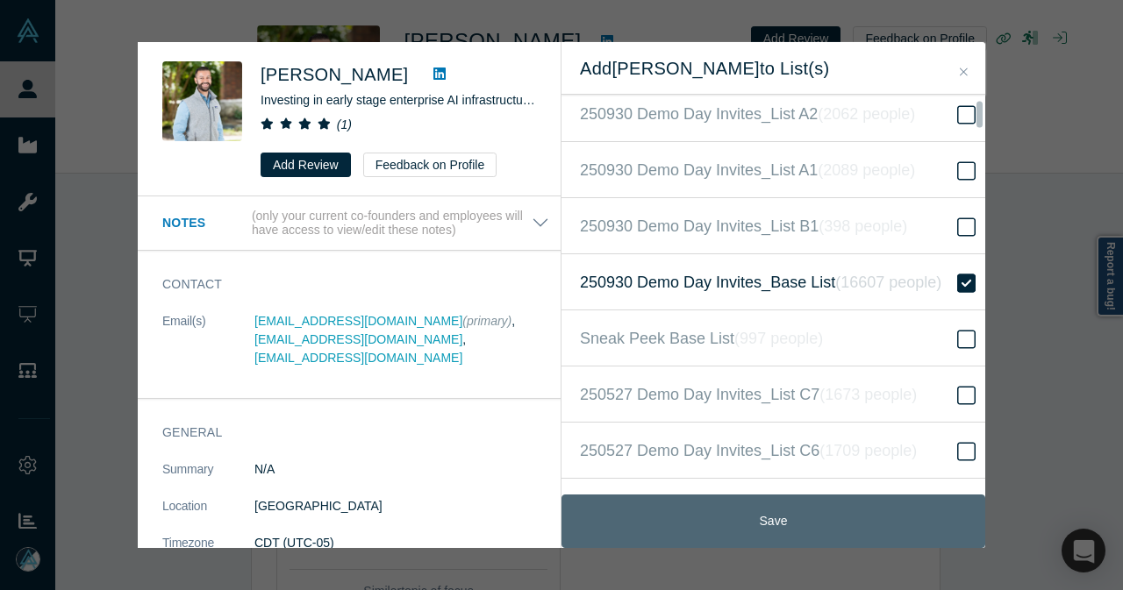
click at [757, 522] on button "Save" at bounding box center [773, 521] width 424 height 53
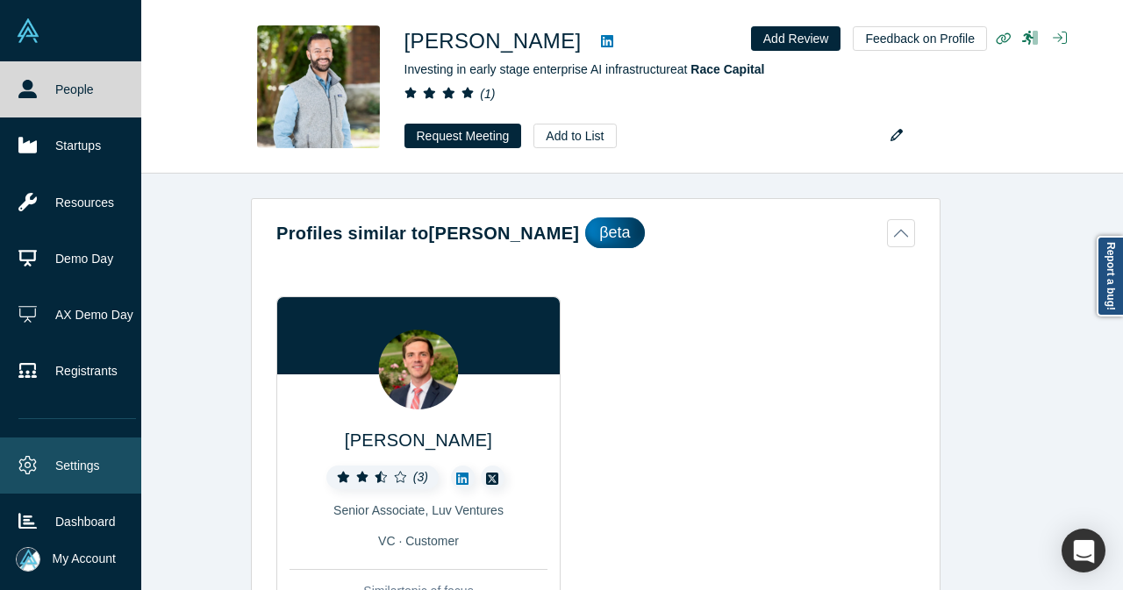
click at [28, 459] on icon at bounding box center [27, 465] width 18 height 18
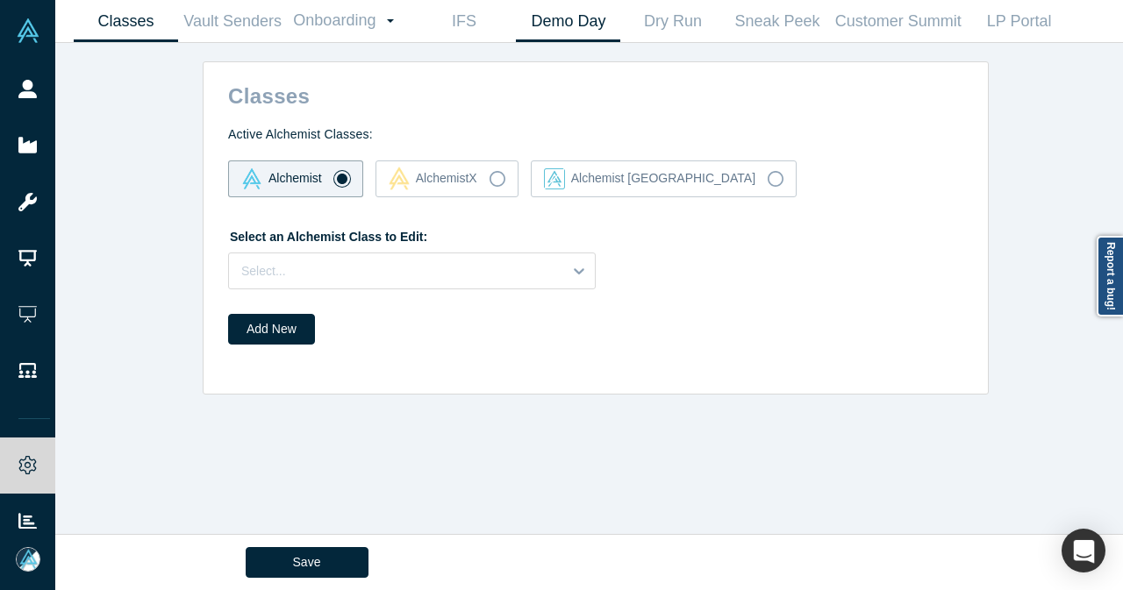
click at [589, 17] on link "Demo Day" at bounding box center [568, 21] width 104 height 41
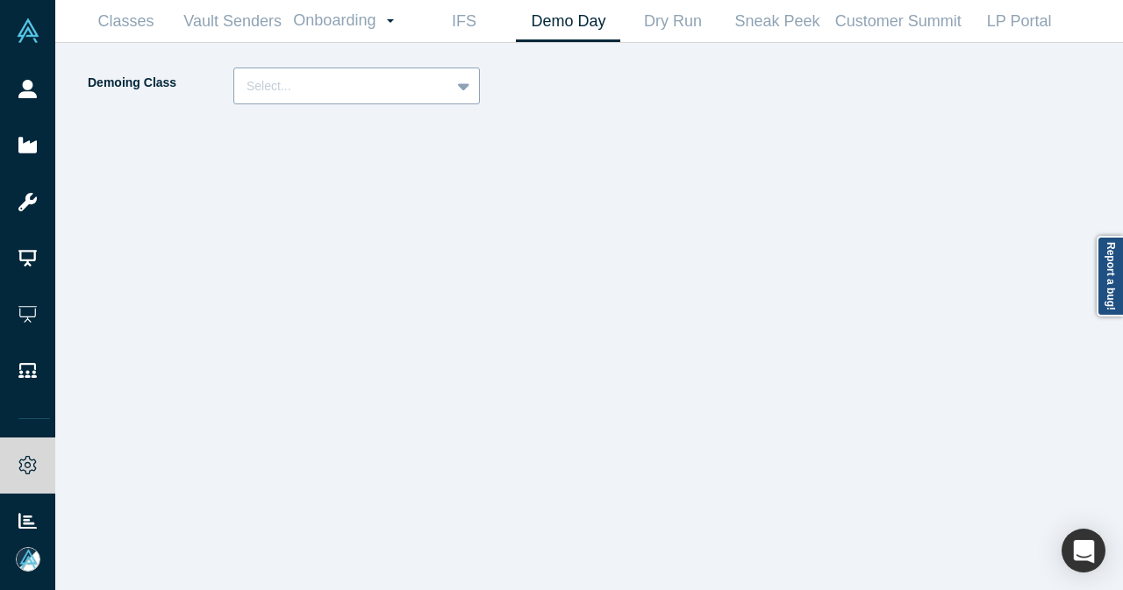
click at [379, 103] on div "Select..." at bounding box center [356, 86] width 246 height 37
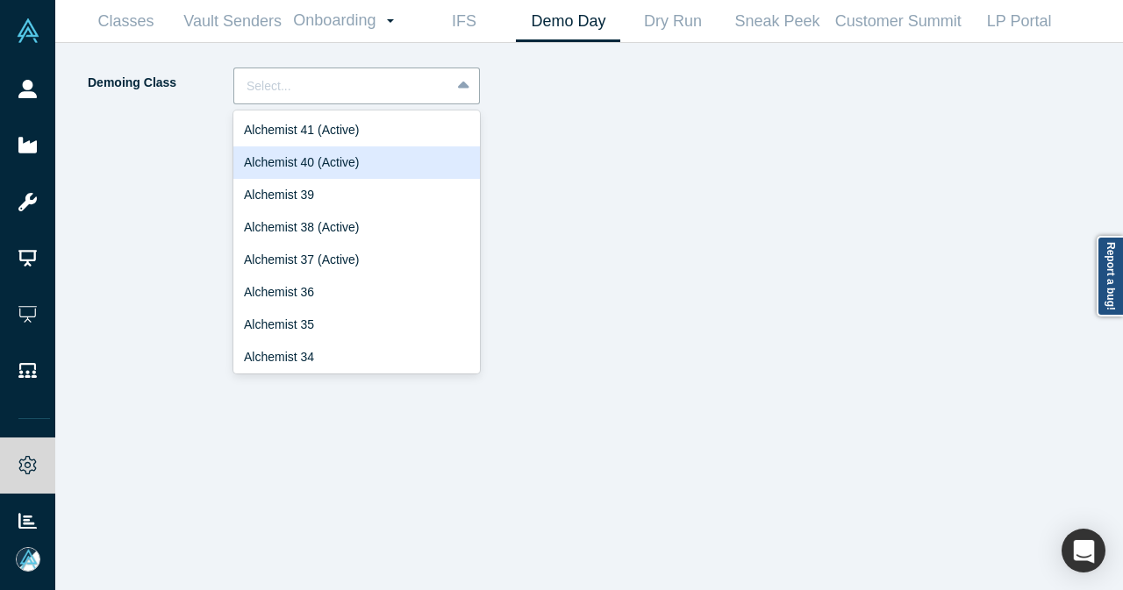
click at [353, 150] on div "Alchemist 40 (Active)" at bounding box center [356, 162] width 246 height 32
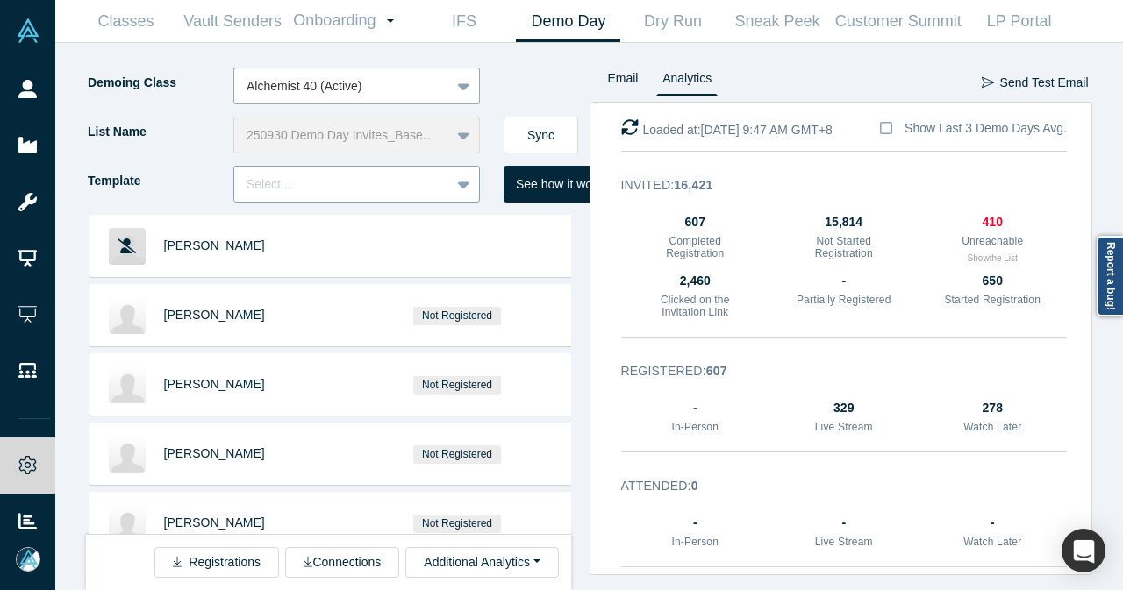
click at [432, 187] on div at bounding box center [341, 185] width 191 height 22
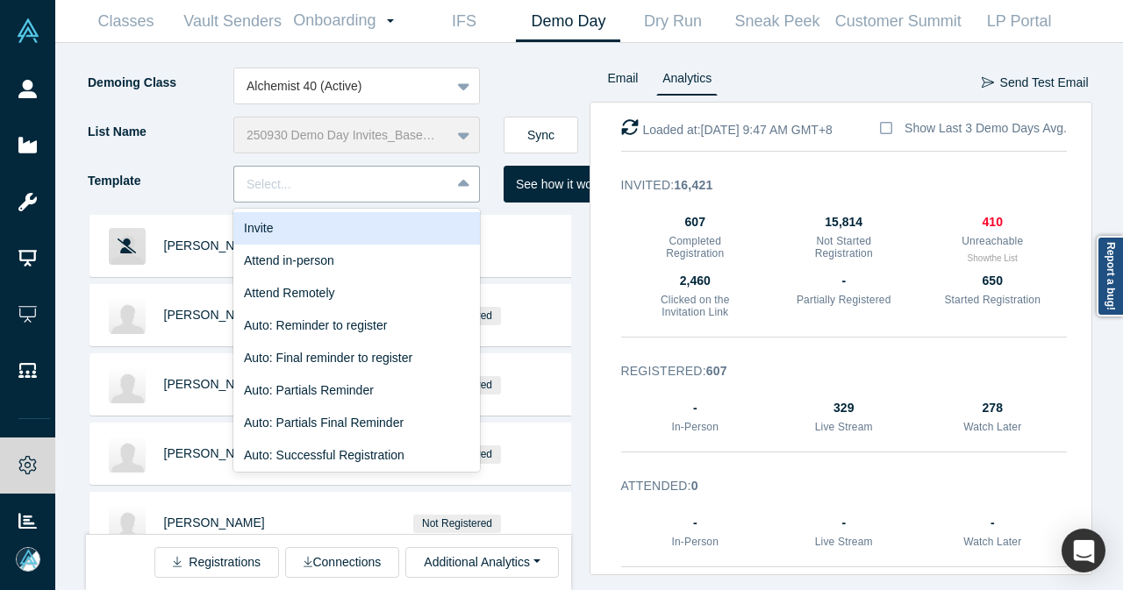
click at [409, 224] on div "Invite" at bounding box center [356, 228] width 246 height 32
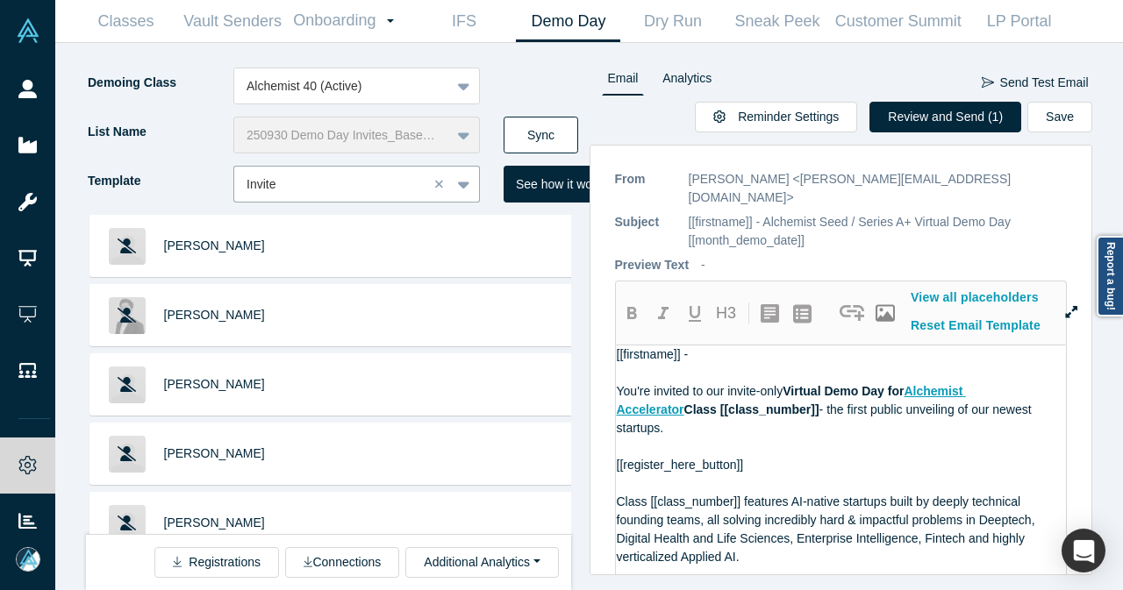
click at [570, 138] on button "Sync" at bounding box center [540, 135] width 75 height 37
click at [925, 122] on button "Review and Send (1)" at bounding box center [945, 117] width 152 height 31
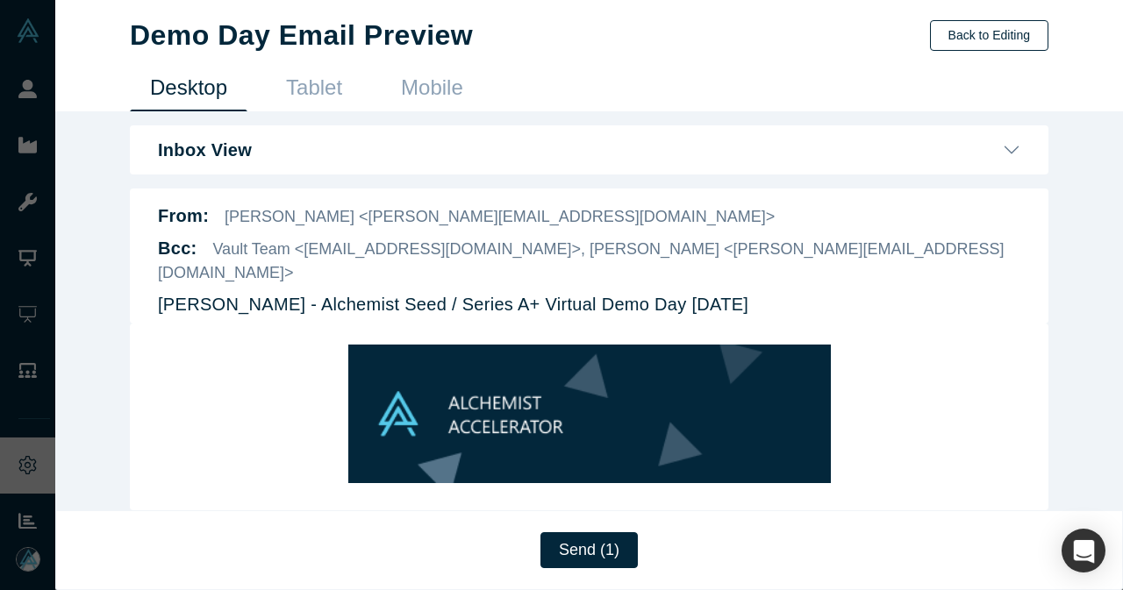
click at [1018, 25] on button "Back to Editing" at bounding box center [989, 35] width 118 height 31
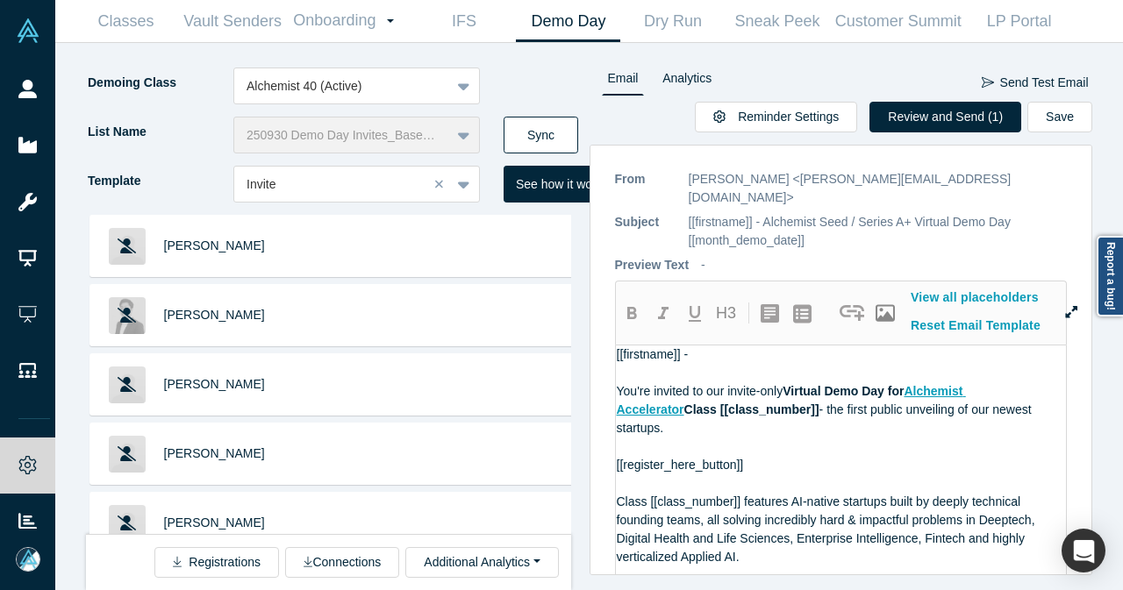
click at [534, 140] on button "Sync" at bounding box center [540, 135] width 75 height 37
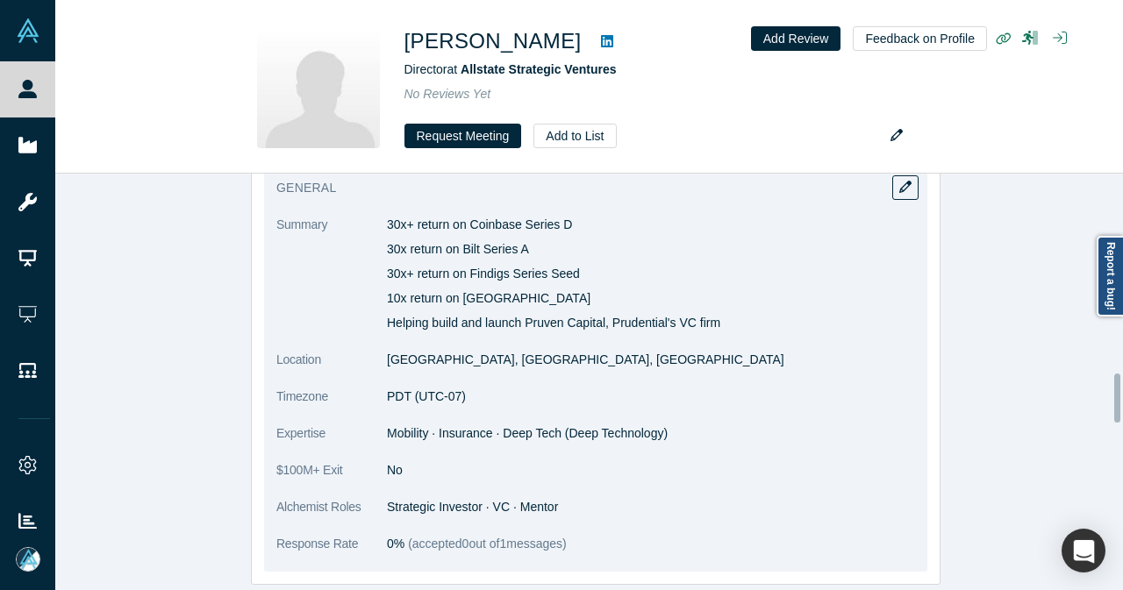
scroll to position [1842, 0]
